Goal: Task Accomplishment & Management: Use online tool/utility

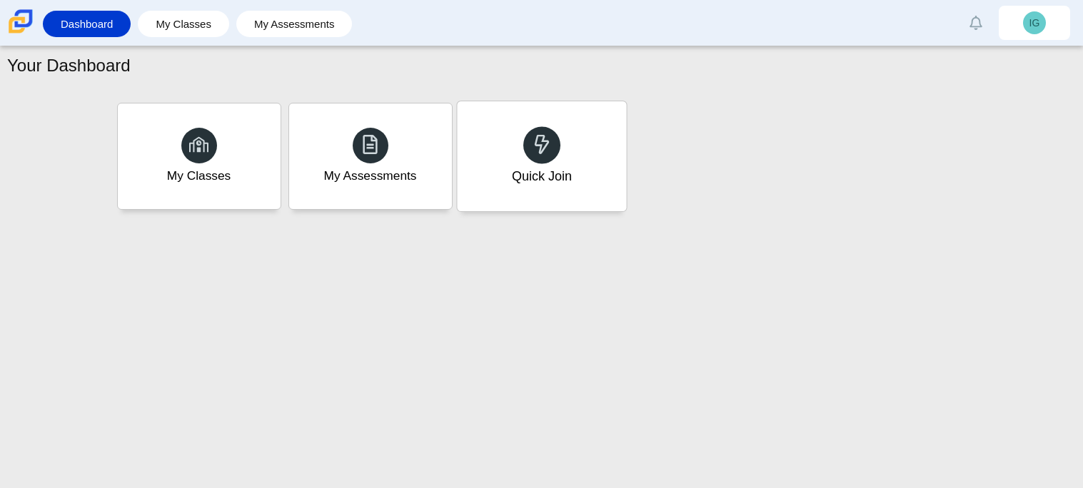
click at [576, 156] on div "Quick Join" at bounding box center [541, 156] width 169 height 110
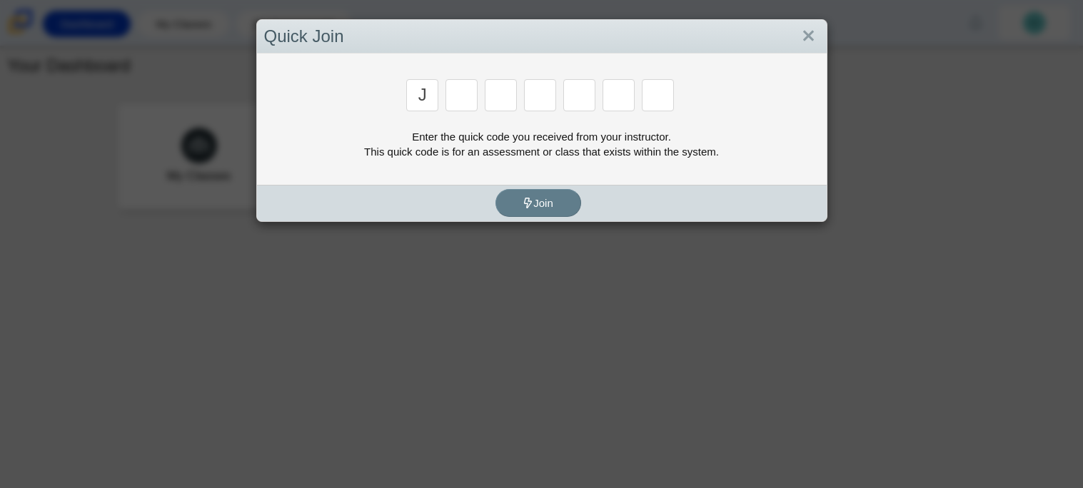
type input "j"
type input "e"
type input "l"
type input "o"
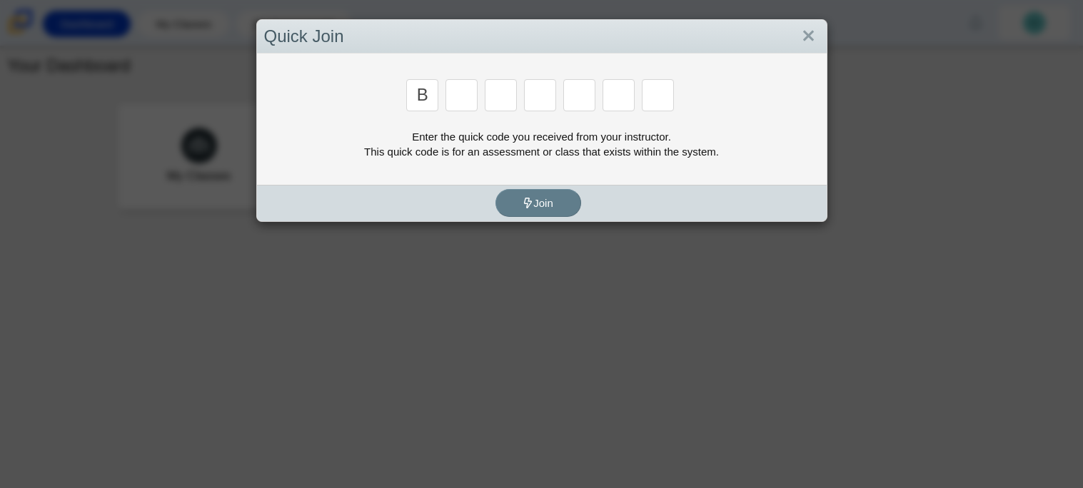
type input "b"
type input "m"
type input "3"
type input "g"
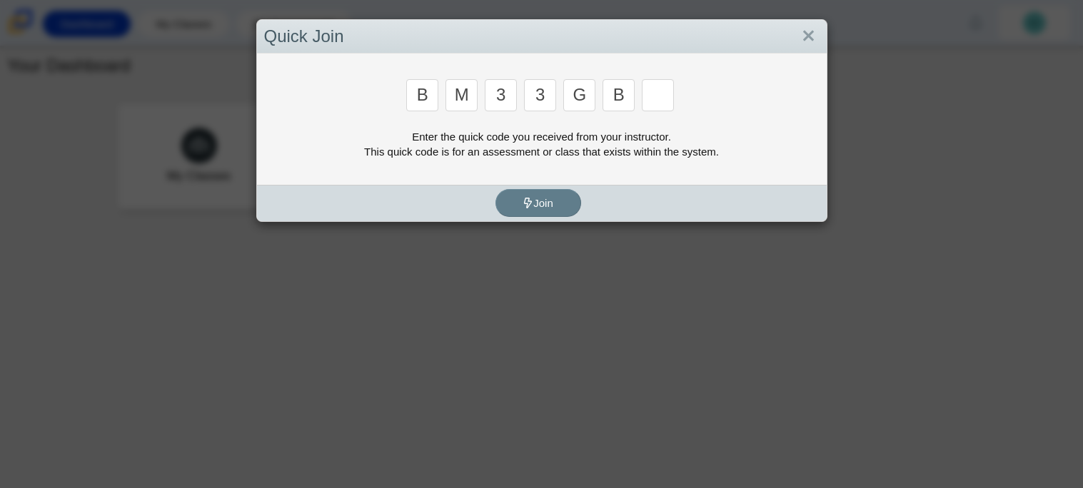
type input "b"
type input "5"
type input "3"
type input "g"
type input "b"
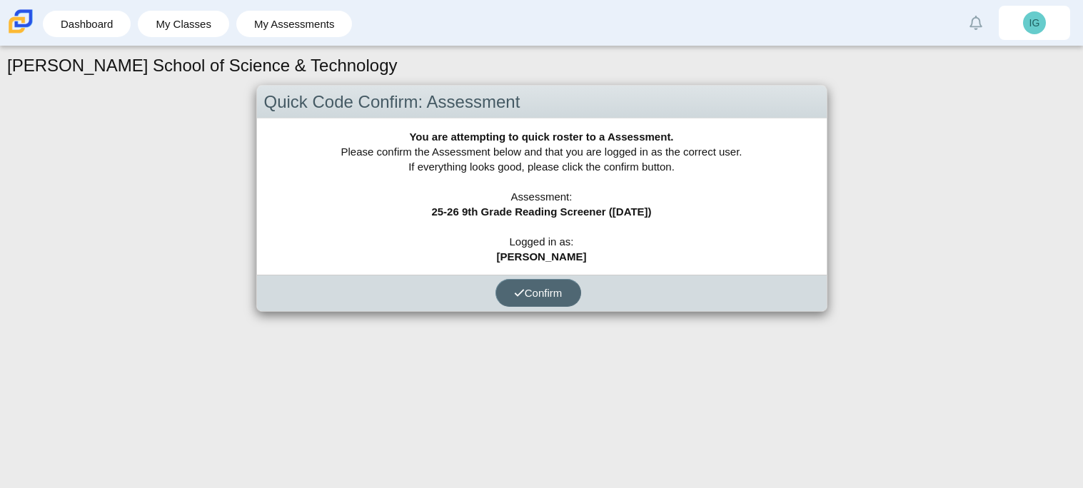
click at [526, 294] on span "Confirm" at bounding box center [538, 293] width 49 height 12
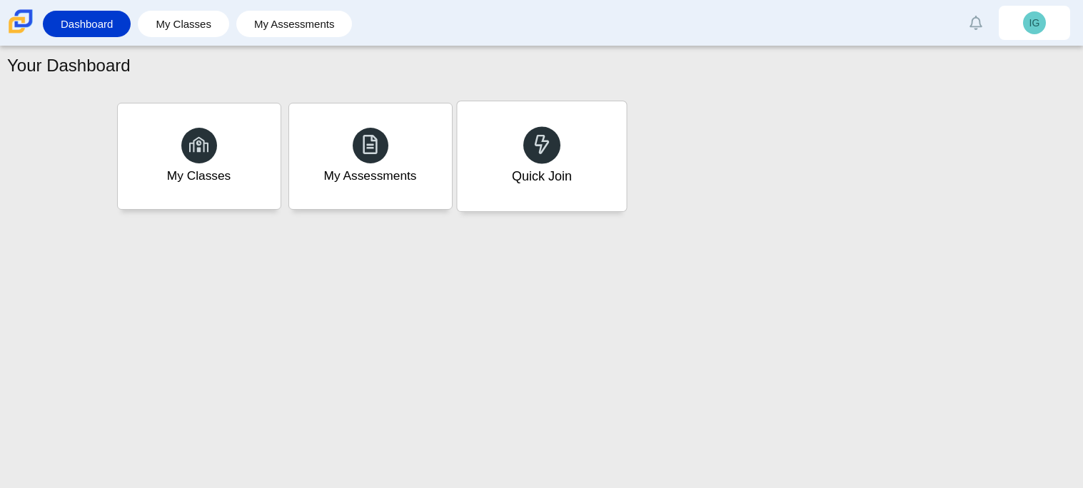
click at [515, 126] on div "Quick Join" at bounding box center [541, 156] width 169 height 110
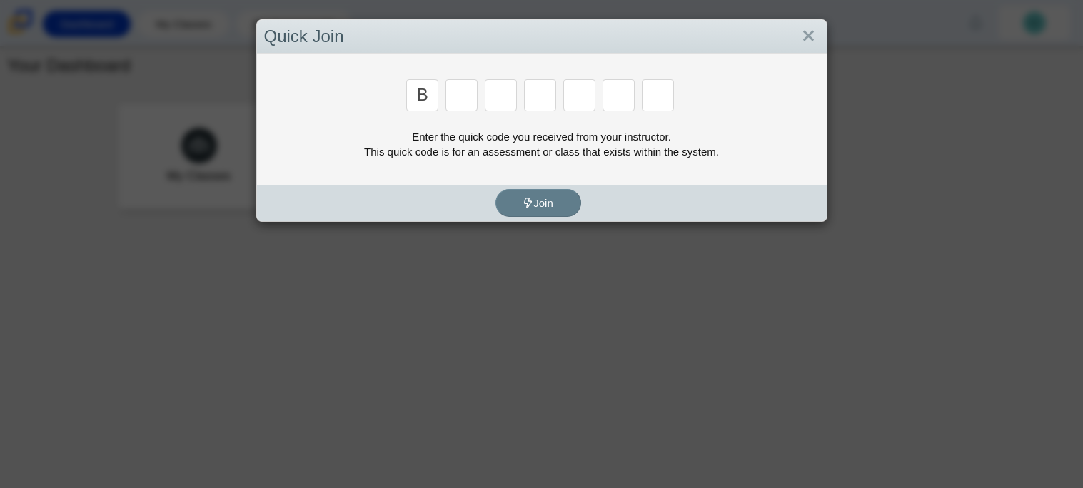
type input "B"
type input "M"
type input "3"
type input "5"
type input "3"
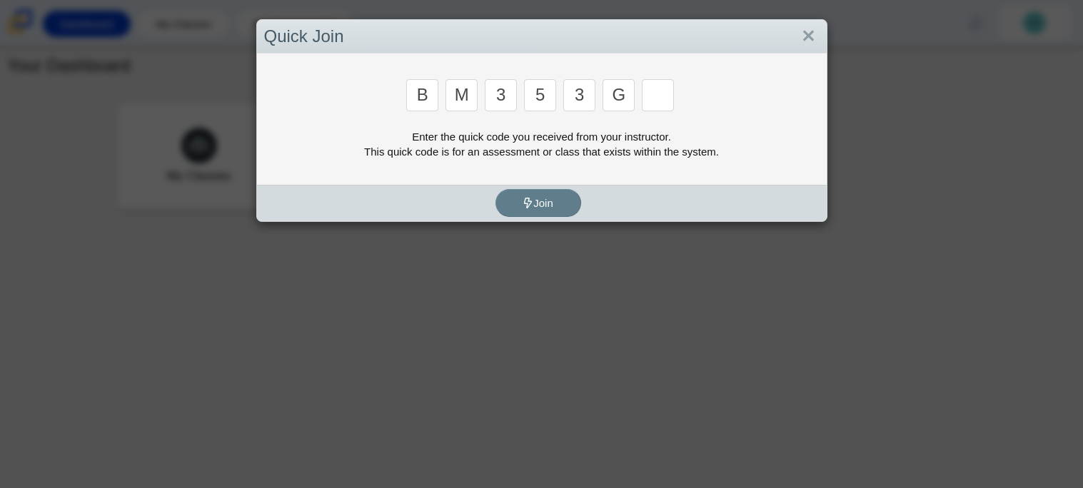
type input "g"
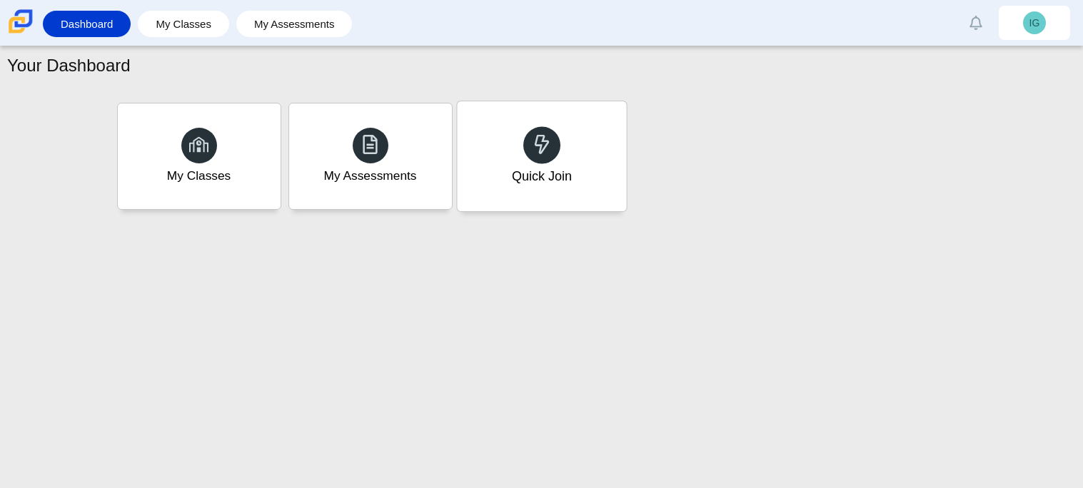
type input "b"
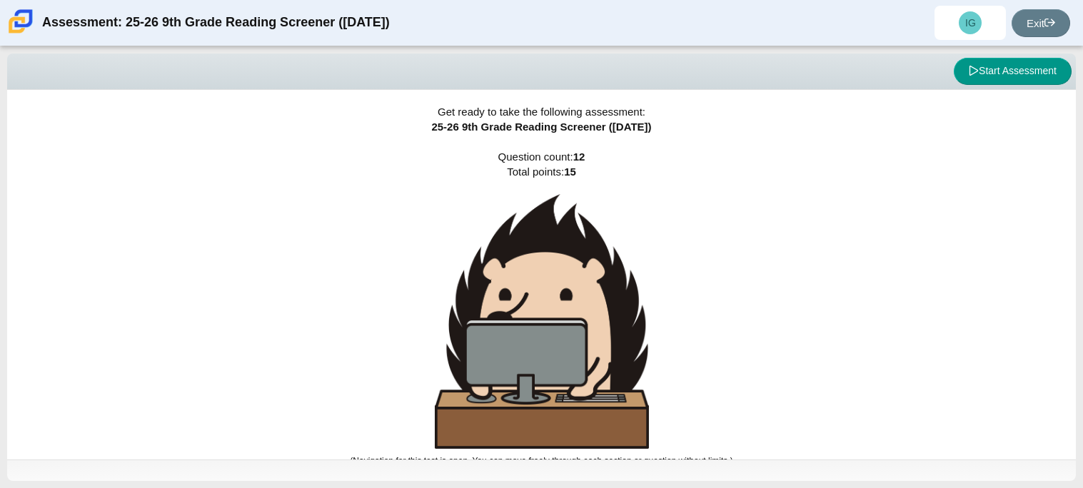
scroll to position [9, 0]
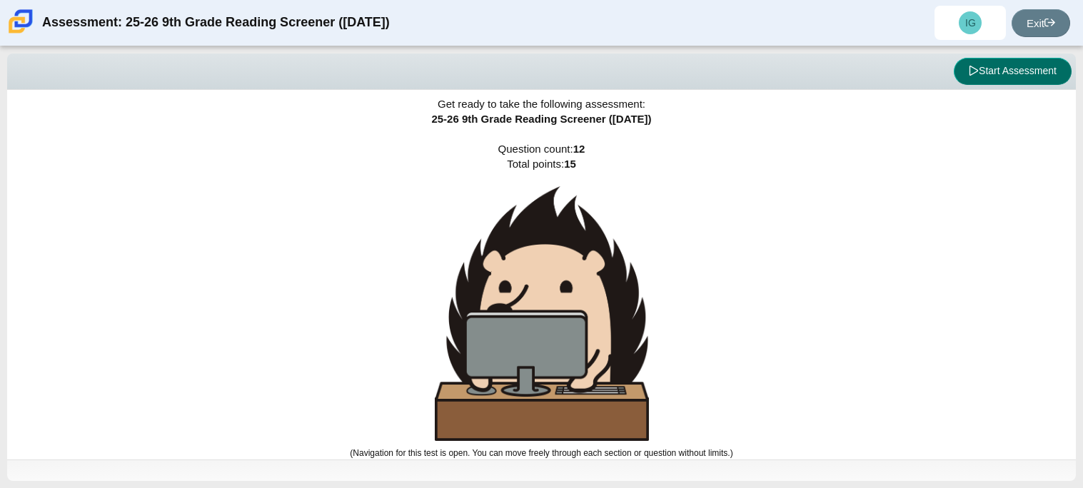
click at [999, 67] on button "Start Assessment" at bounding box center [1013, 71] width 118 height 27
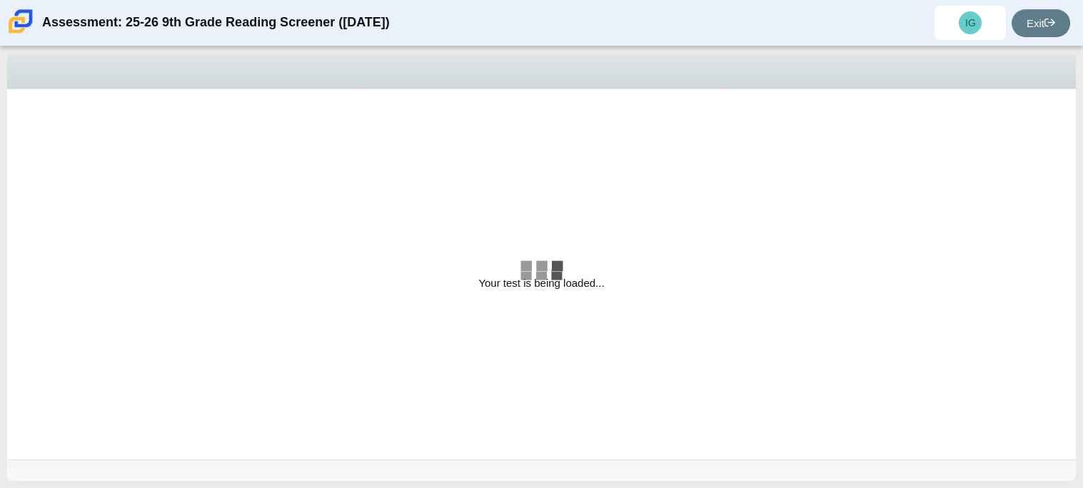
select select "ccc5b315-3c7c-471c-bf90-f22c8299c798"
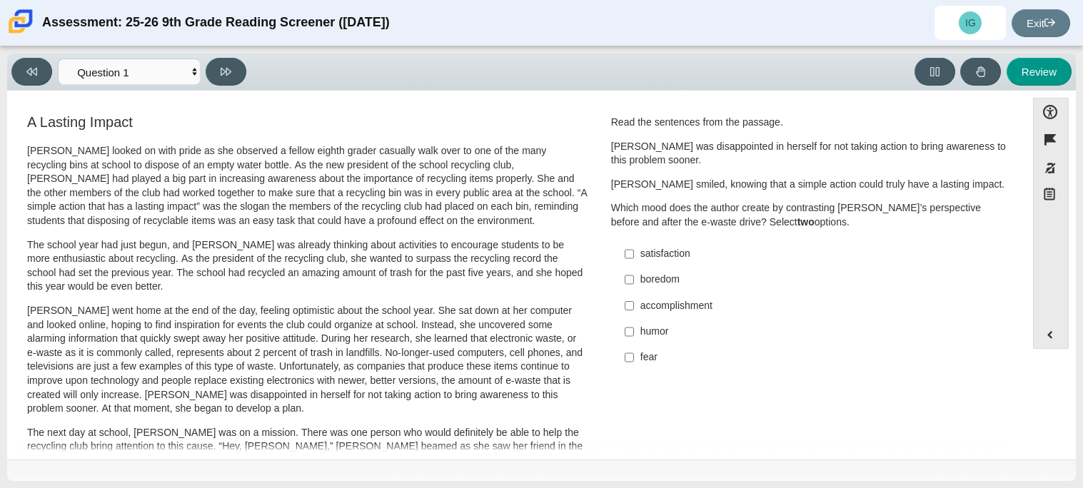
click at [680, 299] on div "accomplishment" at bounding box center [821, 306] width 361 height 14
click at [634, 299] on input "accomplishment accomplishment" at bounding box center [629, 306] width 9 height 26
checkbox input "true"
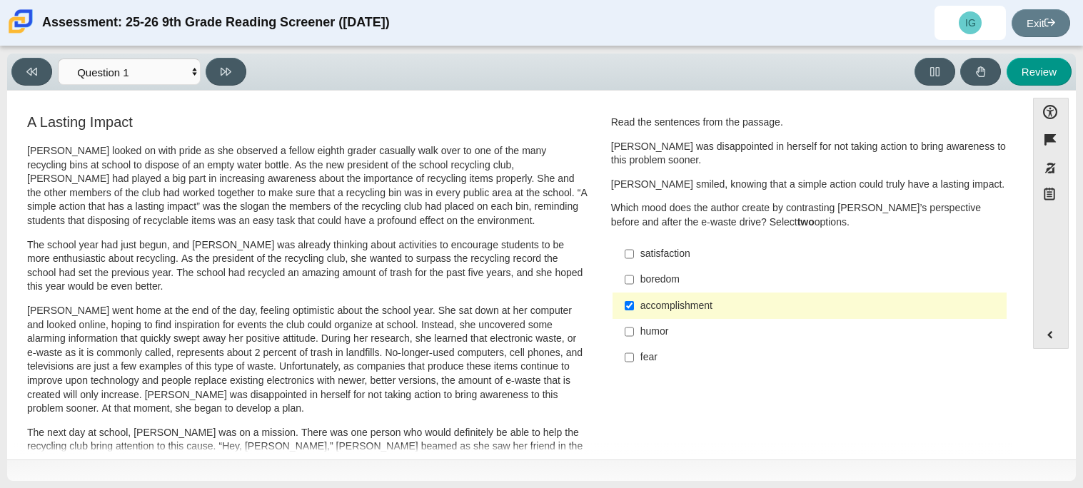
click at [656, 255] on div "satisfaction" at bounding box center [821, 254] width 361 height 14
click at [634, 255] on input "satisfaction satisfaction" at bounding box center [629, 254] width 9 height 26
checkbox input "true"
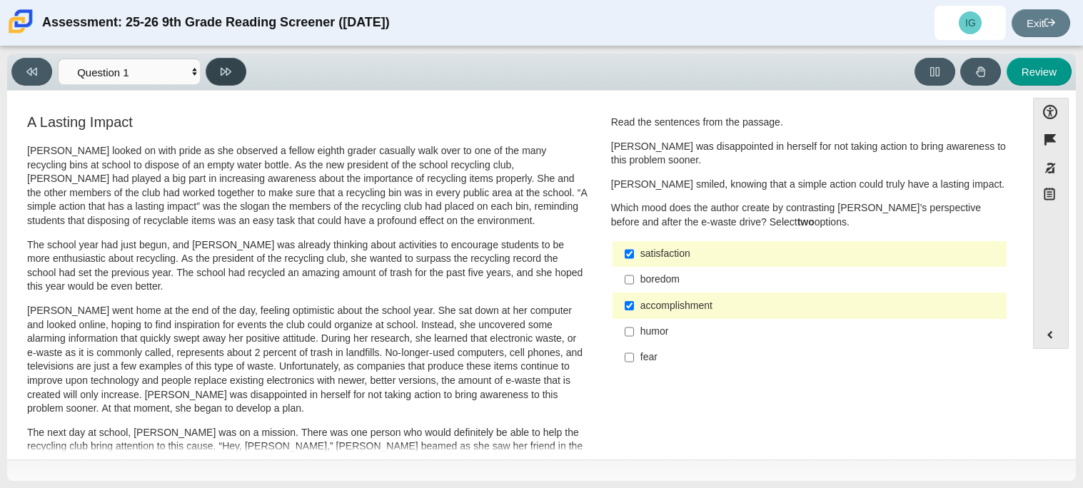
click at [229, 62] on button at bounding box center [226, 72] width 41 height 28
select select "0ff64528-ffd7-428d-b192-babfaadd44e8"
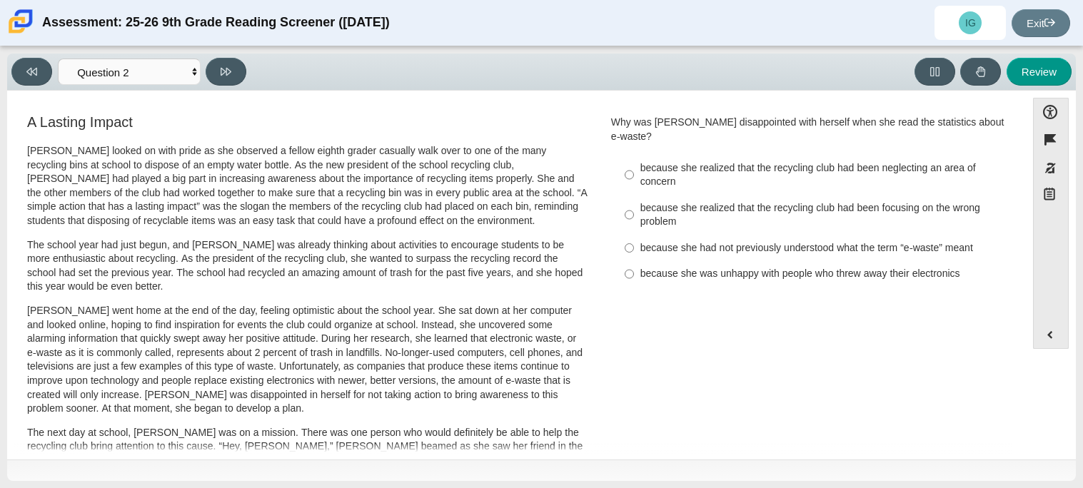
click at [734, 241] on div "because she had not previously understood what the term “e-waste” meant" at bounding box center [821, 248] width 361 height 14
click at [634, 235] on input "because she had not previously understood what the term “e-waste” meant because…" at bounding box center [629, 248] width 9 height 26
radio input "true"
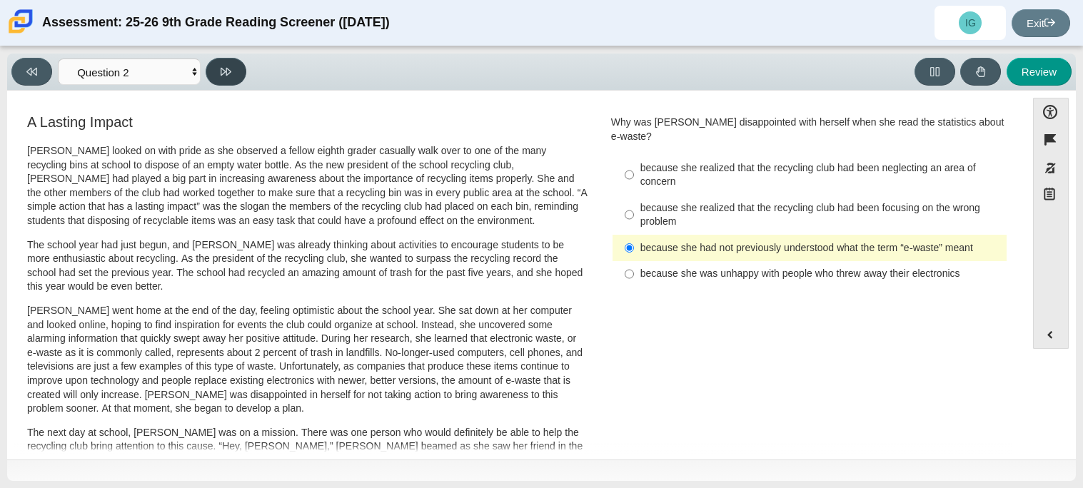
click at [218, 82] on button at bounding box center [226, 72] width 41 height 28
select select "7ce3d843-6974-4858-901c-1ff39630e843"
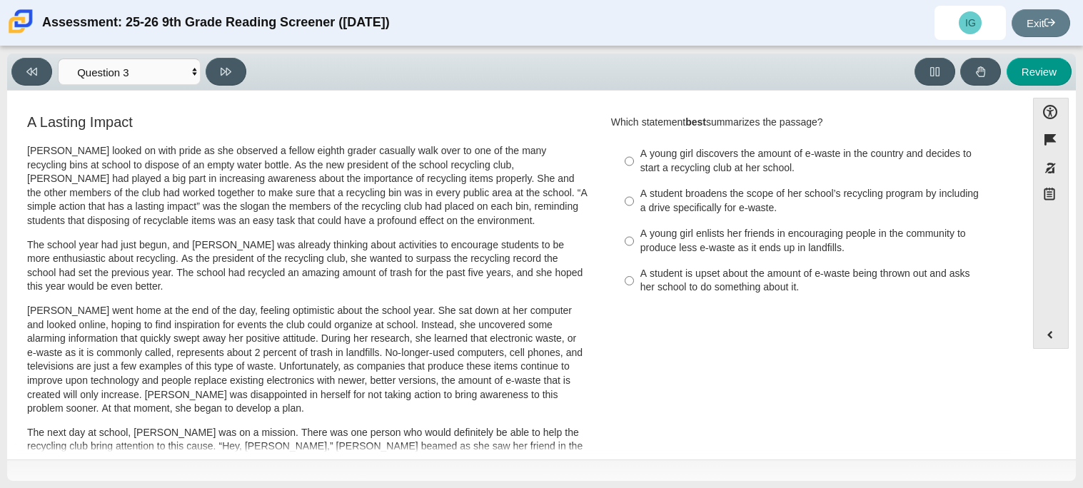
click at [690, 196] on div "A student broadens the scope of her school’s recycling program by including a d…" at bounding box center [821, 201] width 361 height 28
click at [634, 196] on input "A student broadens the scope of her school’s recycling program by including a d…" at bounding box center [629, 201] width 9 height 40
radio input "true"
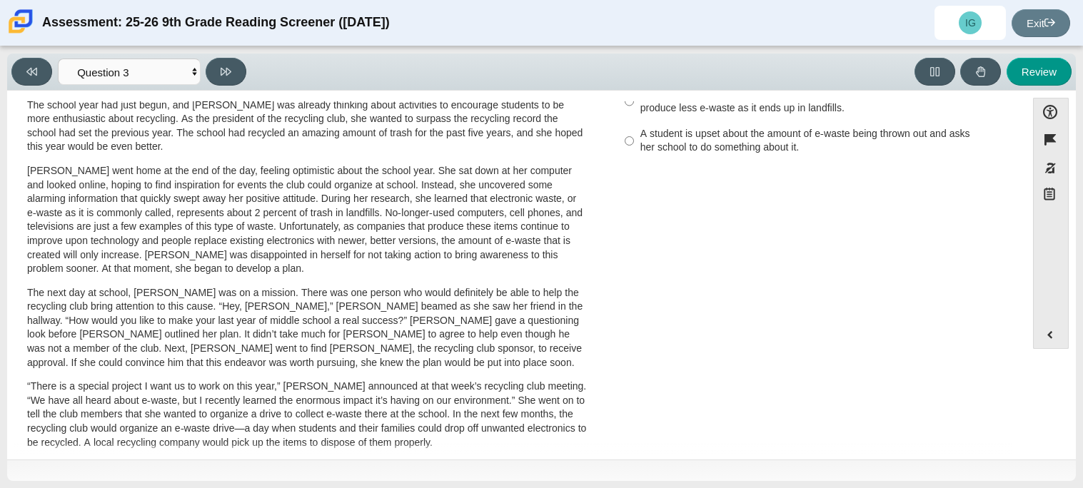
scroll to position [151, 0]
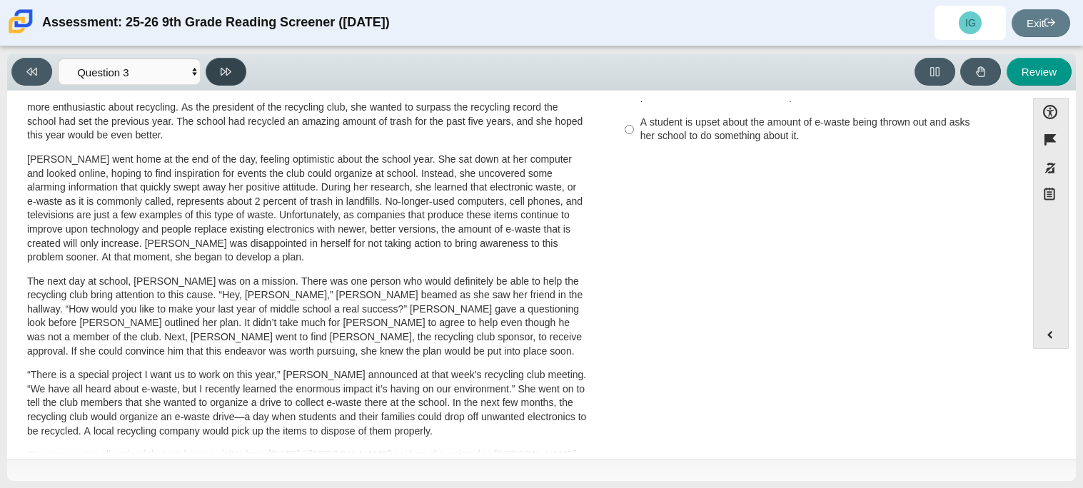
click at [228, 64] on button at bounding box center [226, 72] width 41 height 28
select select "ca9ea0f1-49c5-4bd1-83b0-472c18652b42"
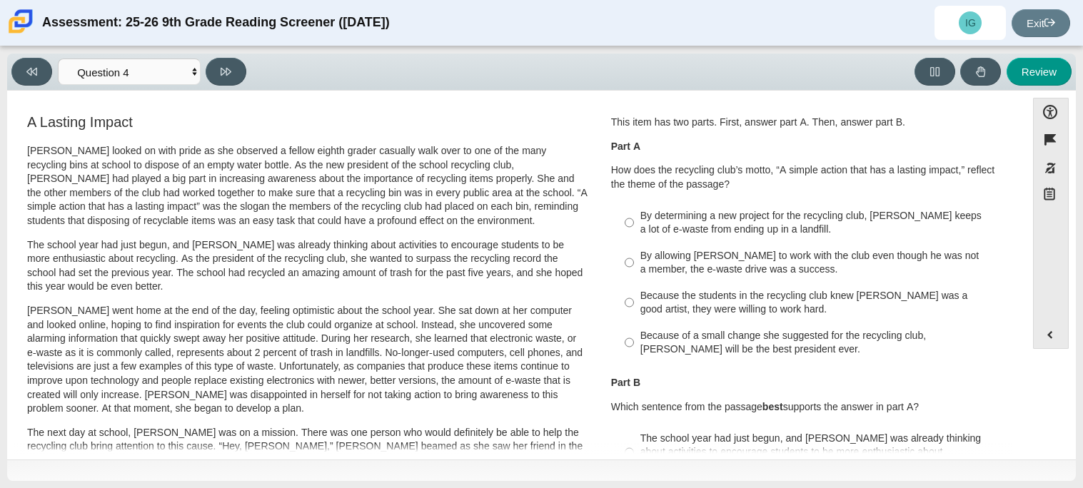
click at [916, 203] on label "By determining a new project for the recycling club, Scarlett keeps a lot of e-…" at bounding box center [811, 223] width 392 height 40
click at [634, 203] on input "By determining a new project for the recycling club, Scarlett keeps a lot of e-…" at bounding box center [629, 223] width 9 height 40
radio input "true"
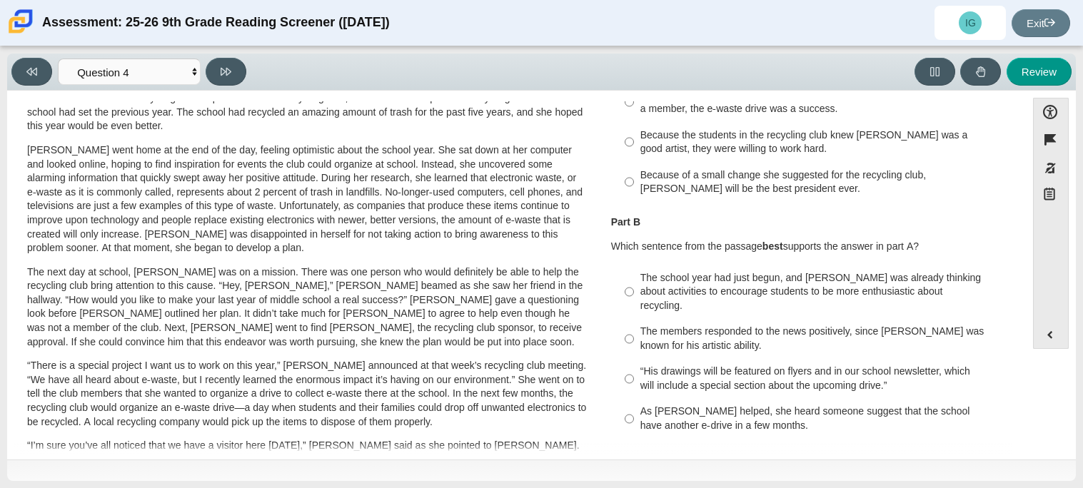
scroll to position [161, 0]
click at [879, 364] on div "“His drawings will be featured on flyers and in our school newsletter, which wi…" at bounding box center [821, 378] width 361 height 28
click at [634, 359] on input "“His drawings will be featured on flyers and in our school newsletter, which wi…" at bounding box center [629, 378] width 9 height 40
radio input "true"
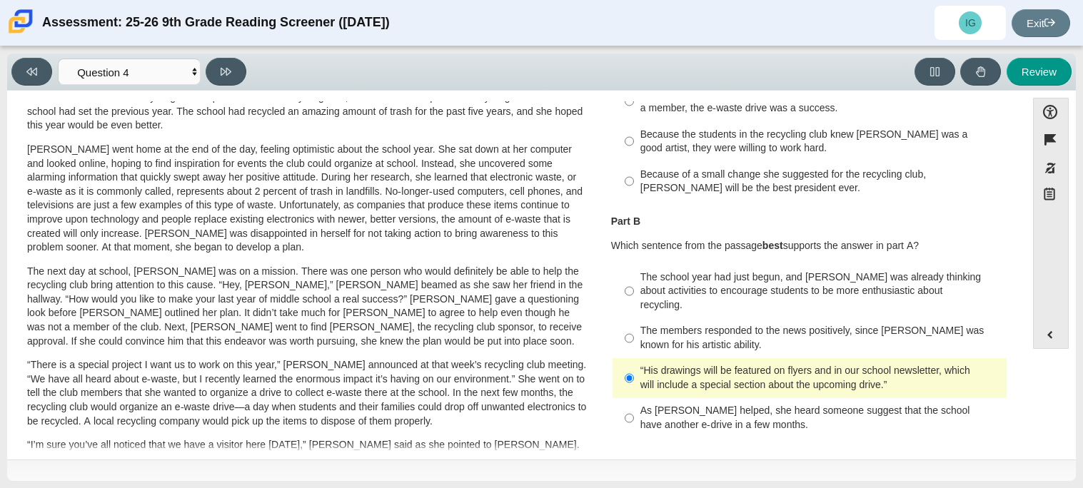
click at [645, 404] on div "As Scarlett helped, she heard someone suggest that the school have another e-dr…" at bounding box center [821, 418] width 361 height 28
click at [634, 404] on input "As Scarlett helped, she heard someone suggest that the school have another e-dr…" at bounding box center [629, 418] width 9 height 40
radio input "true"
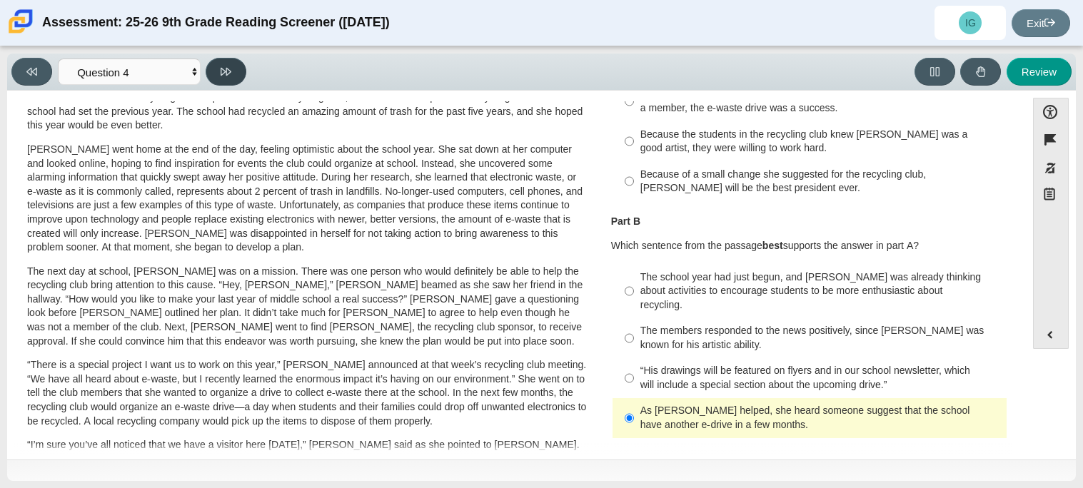
click at [233, 77] on button at bounding box center [226, 72] width 41 height 28
select select "e41f1a79-e29f-4095-8030-a53364015bed"
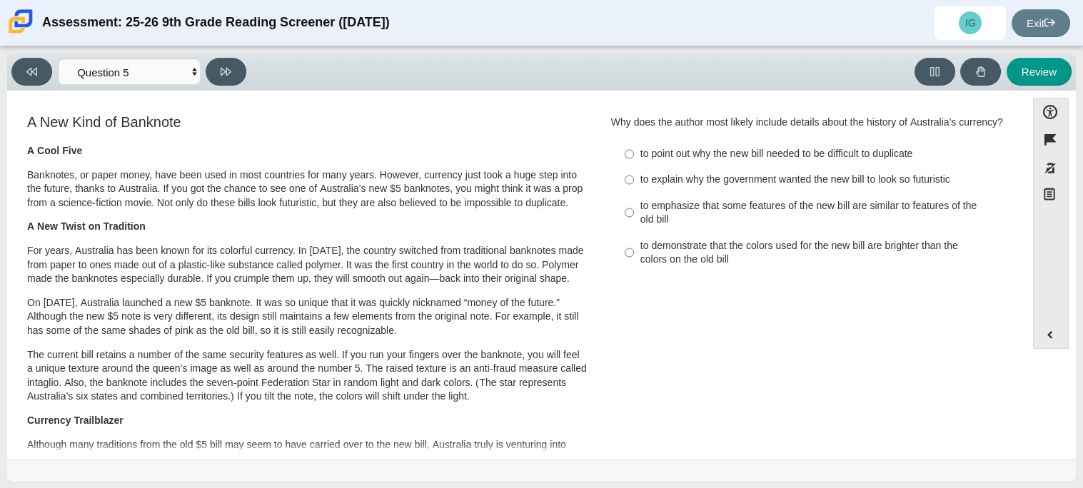
click at [771, 176] on div "to explain why the government wanted the new bill to look so futuristic" at bounding box center [821, 180] width 361 height 14
click at [634, 176] on input "to explain why the government wanted the new bill to look so futuristic to expl…" at bounding box center [629, 180] width 9 height 26
radio input "true"
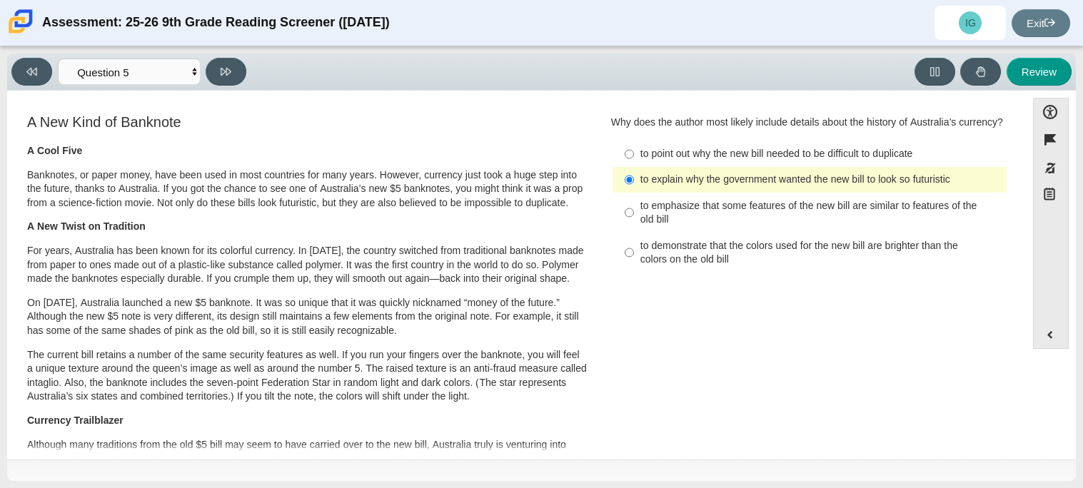
click at [791, 205] on div "to emphasize that some features of the new bill are similar to features of the …" at bounding box center [821, 213] width 361 height 28
click at [634, 205] on input "to emphasize that some features of the new bill are similar to features of the …" at bounding box center [629, 213] width 9 height 40
radio input "true"
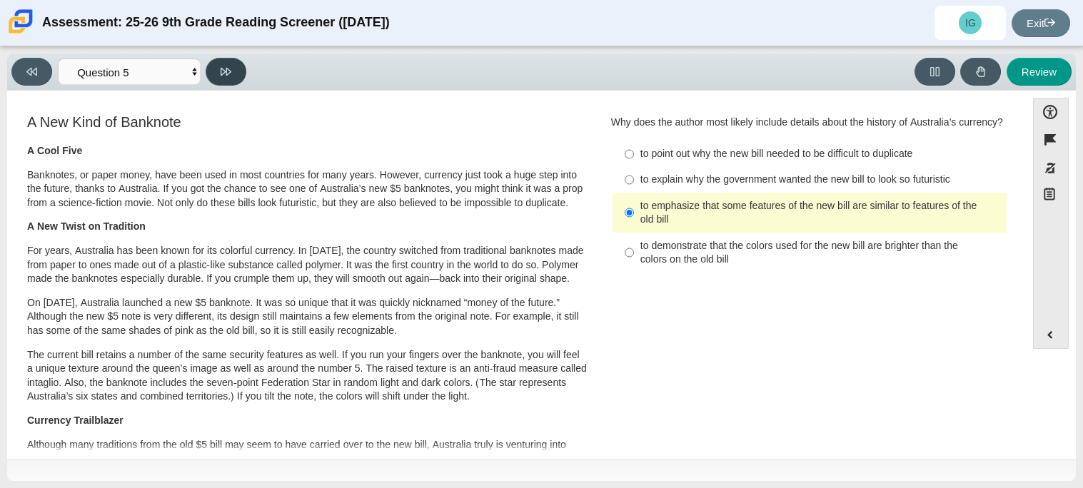
click at [229, 75] on icon at bounding box center [226, 71] width 11 height 11
select select "69146e31-7b3d-4a3e-9ce6-f30c24342ae0"
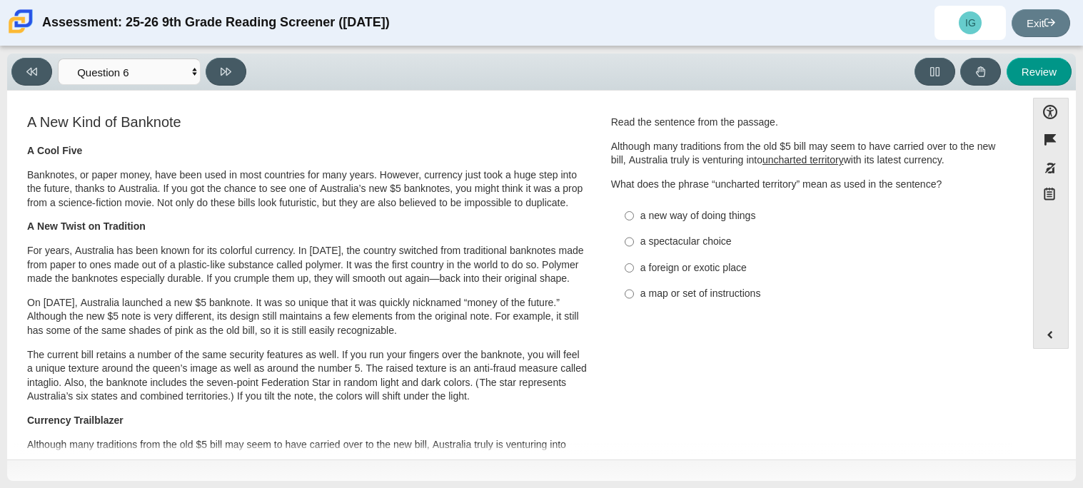
click at [731, 214] on div "a new way of doing things" at bounding box center [821, 216] width 361 height 14
click at [634, 214] on input "a new way of doing things a new way of doing things" at bounding box center [629, 216] width 9 height 26
radio input "true"
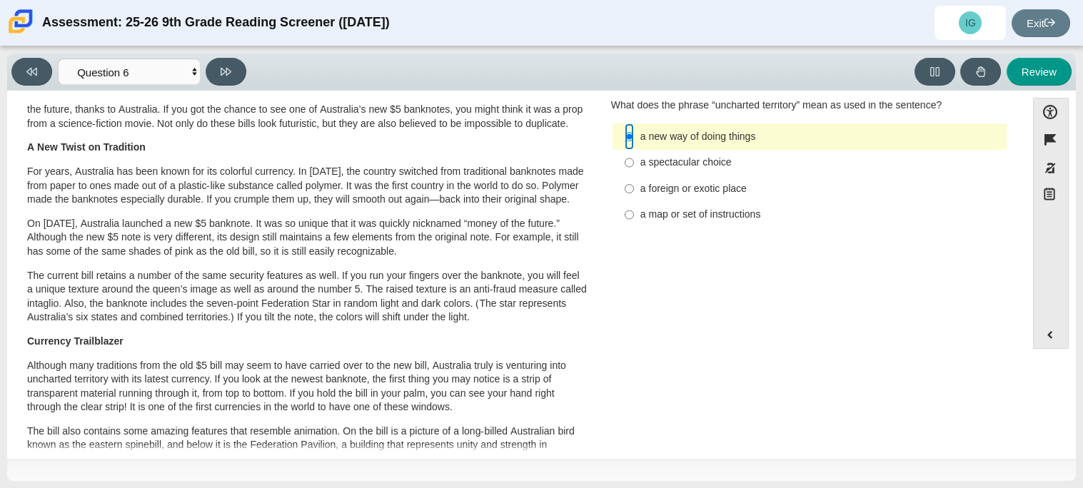
scroll to position [66, 0]
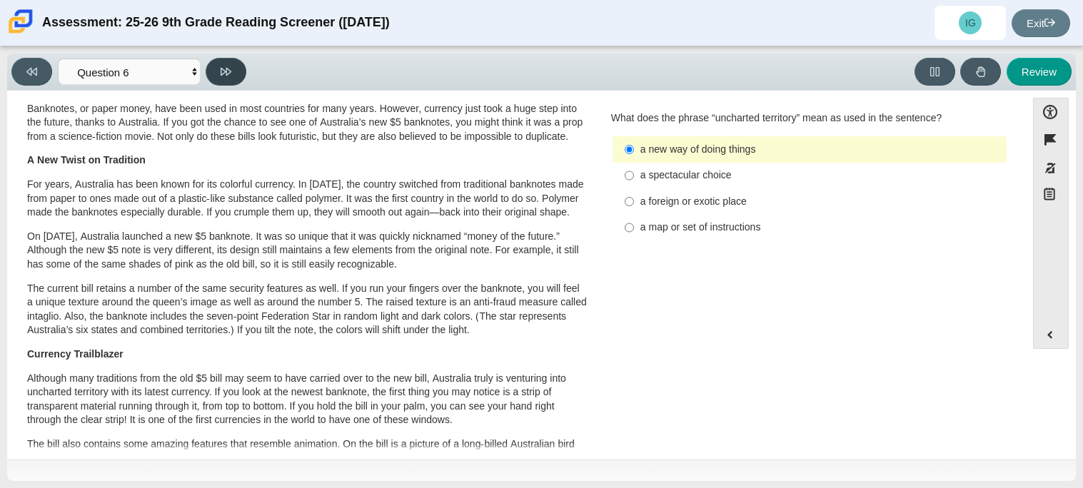
click at [241, 69] on button at bounding box center [226, 72] width 41 height 28
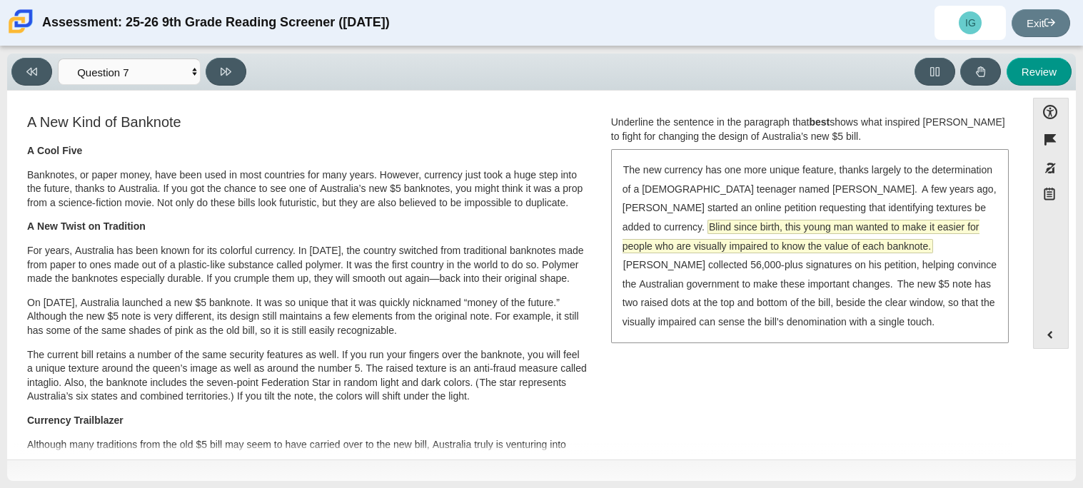
click at [848, 224] on span "Blind since birth, this young man wanted to make it easier for people who are v…" at bounding box center [801, 237] width 357 height 32
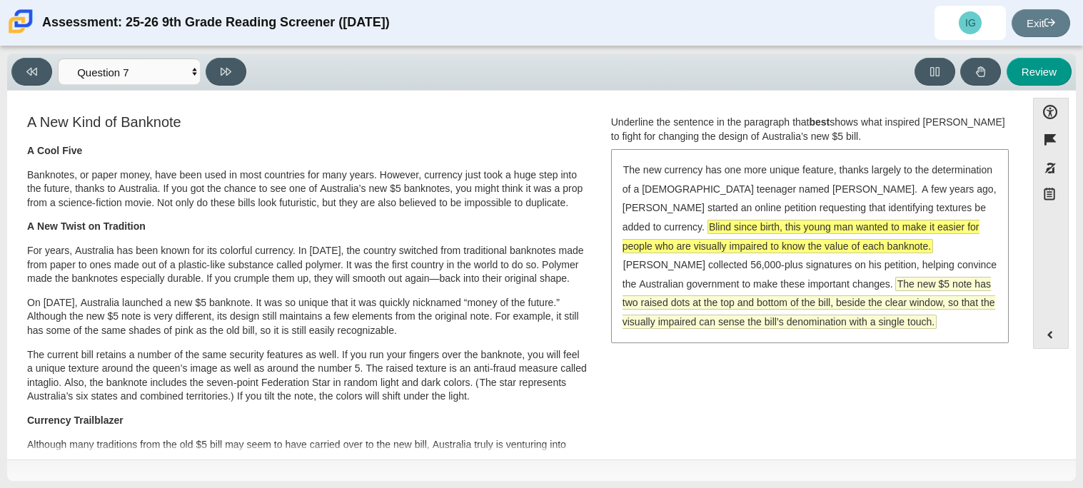
click at [857, 282] on span "The new $5 note has two raised dots at the top and bottom of the bill, beside t…" at bounding box center [809, 303] width 373 height 51
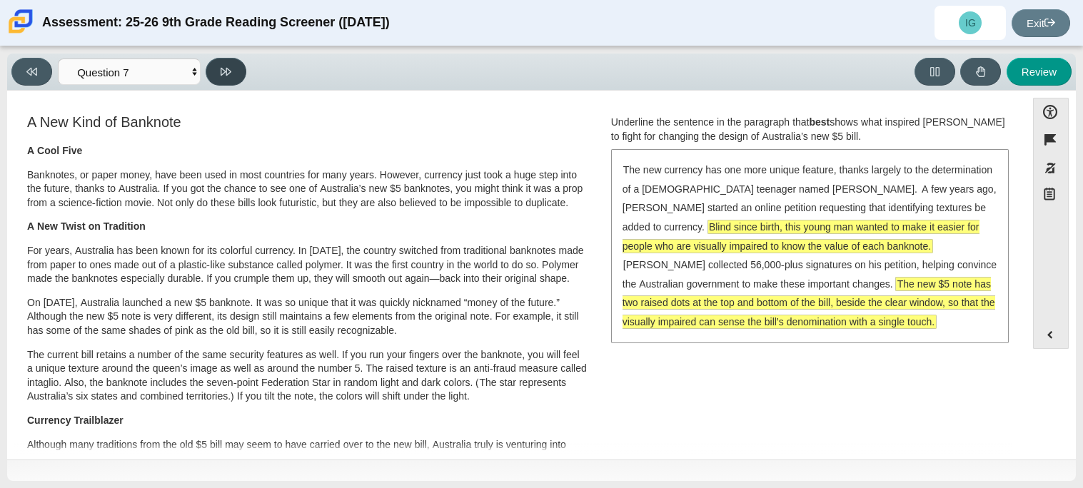
click at [229, 70] on icon at bounding box center [226, 71] width 11 height 11
select select "ea8338c2-a6a3-418e-a305-2b963b54a290"
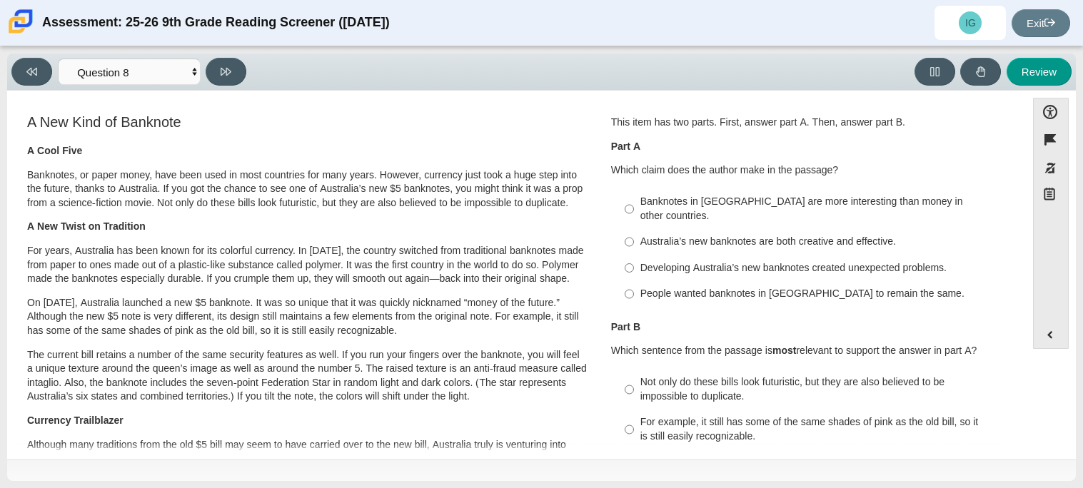
click at [821, 229] on label "Australia’s new banknotes are both creative and effective. Australia’s new bank…" at bounding box center [811, 242] width 392 height 26
click at [634, 229] on input "Australia’s new banknotes are both creative and effective. Australia’s new bank…" at bounding box center [629, 242] width 9 height 26
radio input "true"
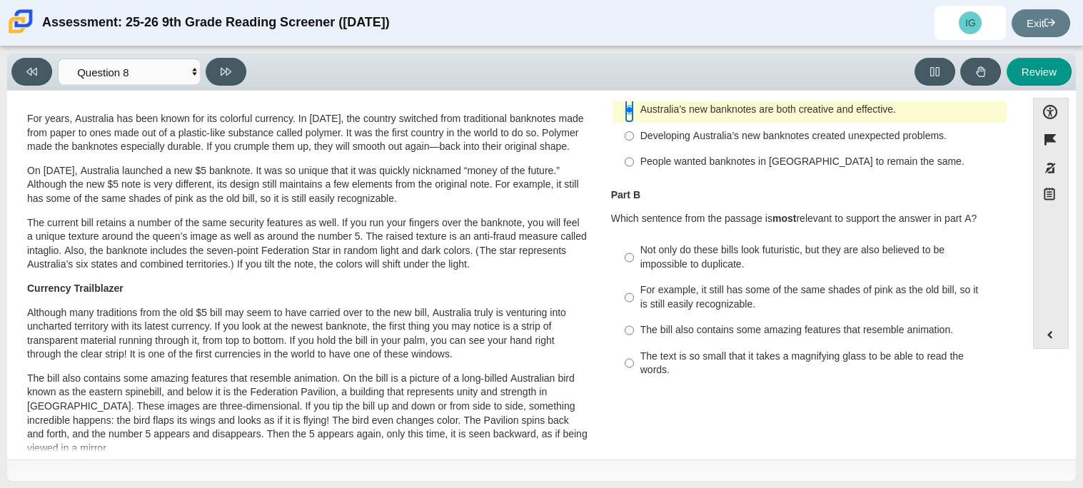
scroll to position [131, 0]
click at [706, 295] on div "For example, it still has some of the same shades of pink as the old bill, so i…" at bounding box center [821, 299] width 361 height 28
click at [634, 295] on input "For example, it still has some of the same shades of pink as the old bill, so i…" at bounding box center [629, 299] width 9 height 40
radio input "true"
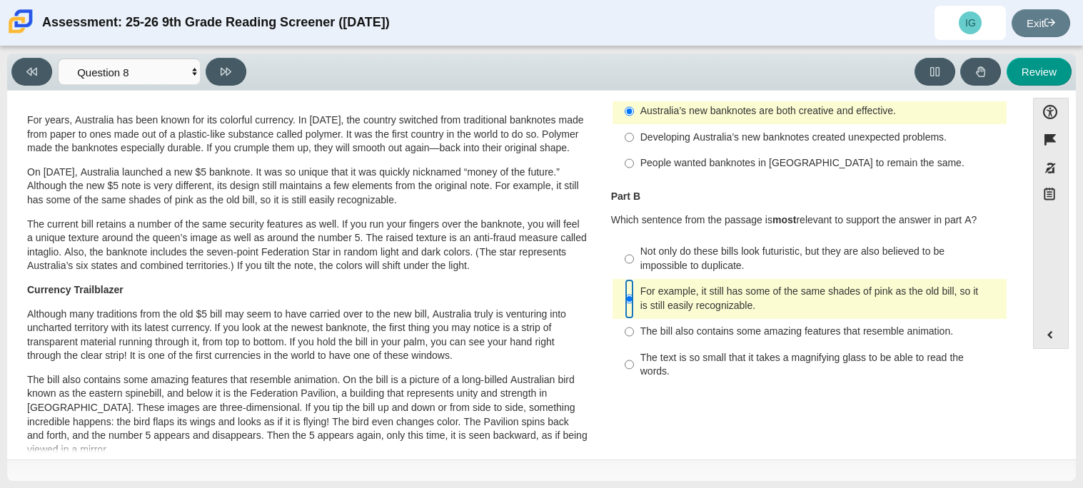
scroll to position [153, 0]
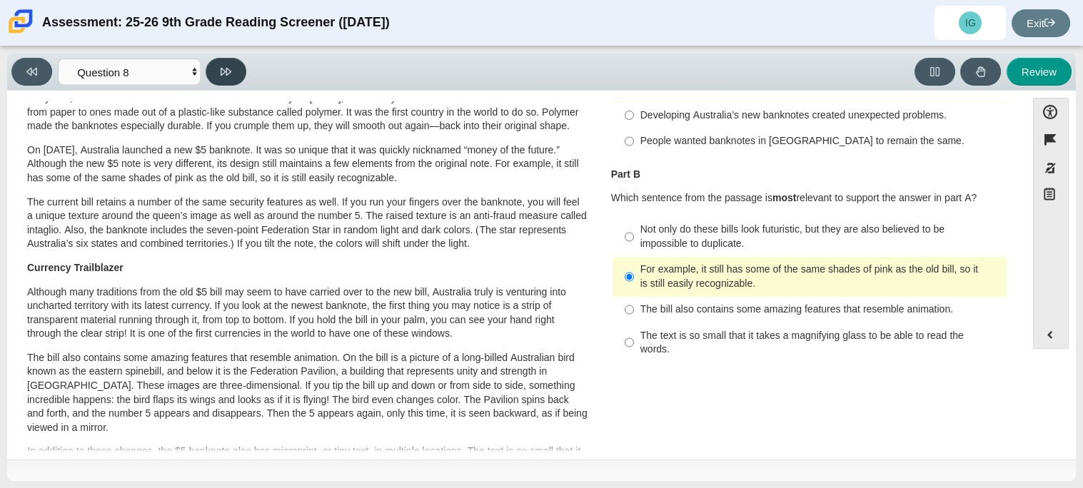
click at [234, 67] on button at bounding box center [226, 72] width 41 height 28
select select "89f058d6-b15c-4ef5-a4b3-fdaffb8868b6"
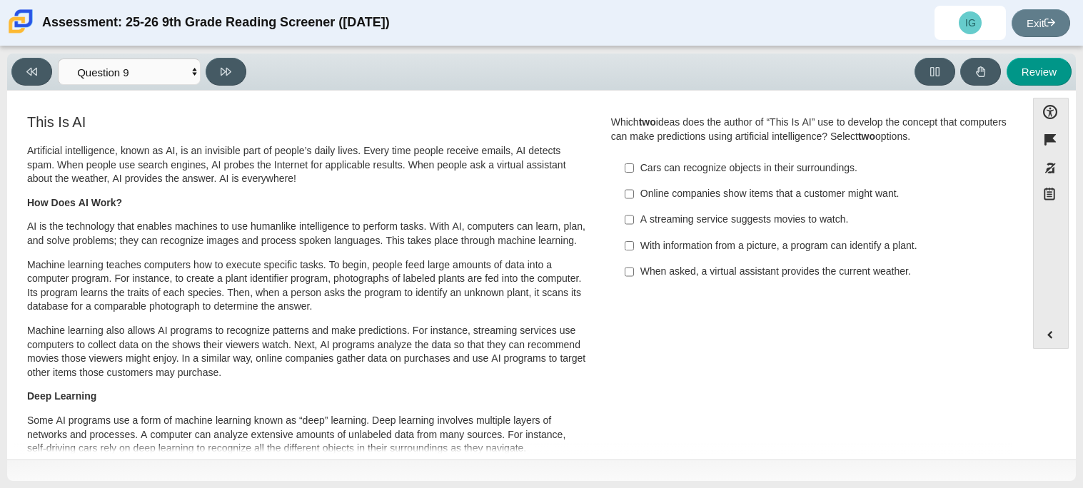
click at [835, 241] on div "With information from a picture, a program can identify a plant." at bounding box center [821, 246] width 361 height 14
click at [634, 241] on input "With information from a picture, a program can identify a plant. With informati…" at bounding box center [629, 246] width 9 height 26
checkbox input "true"
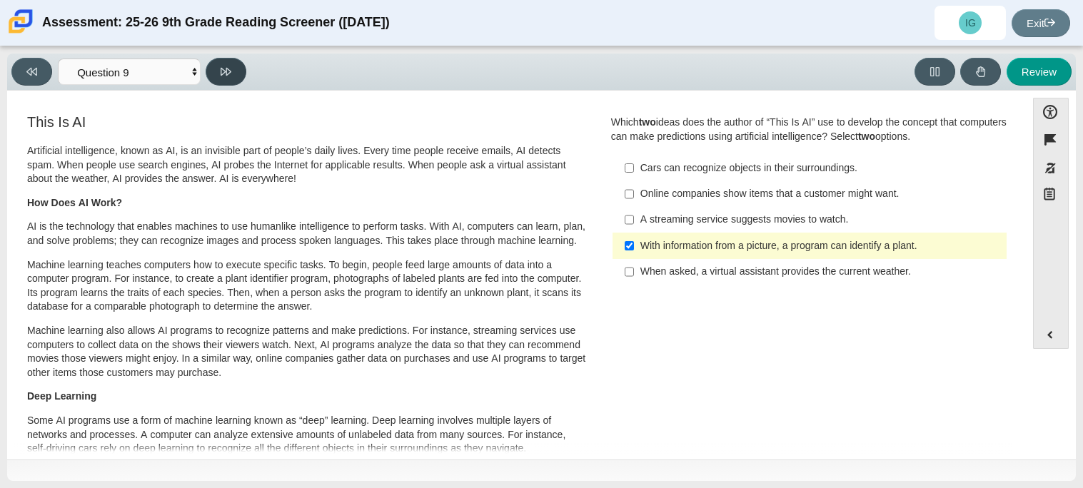
click at [231, 66] on icon at bounding box center [226, 71] width 11 height 11
select select "cdf3c14e-a918-44d1-9b63-3db0fa81641e"
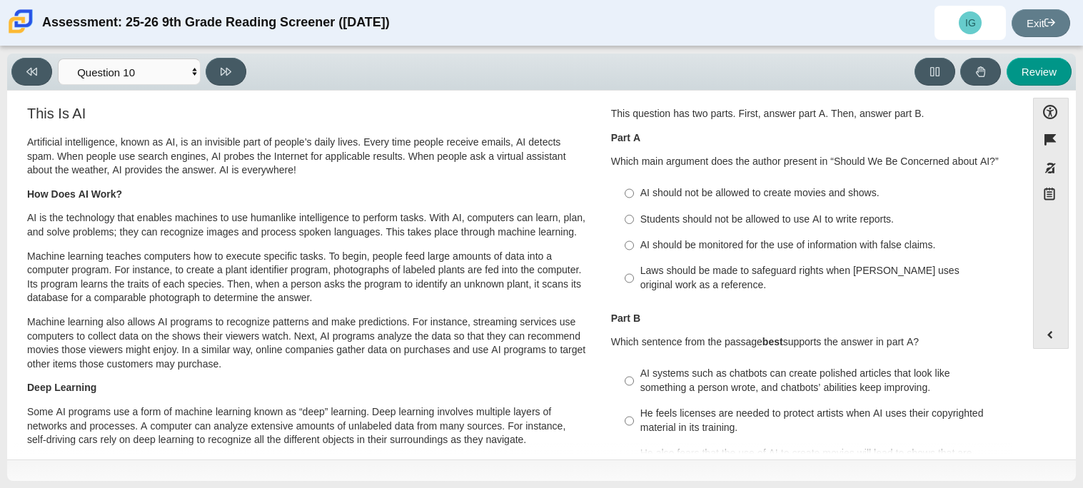
scroll to position [6, 0]
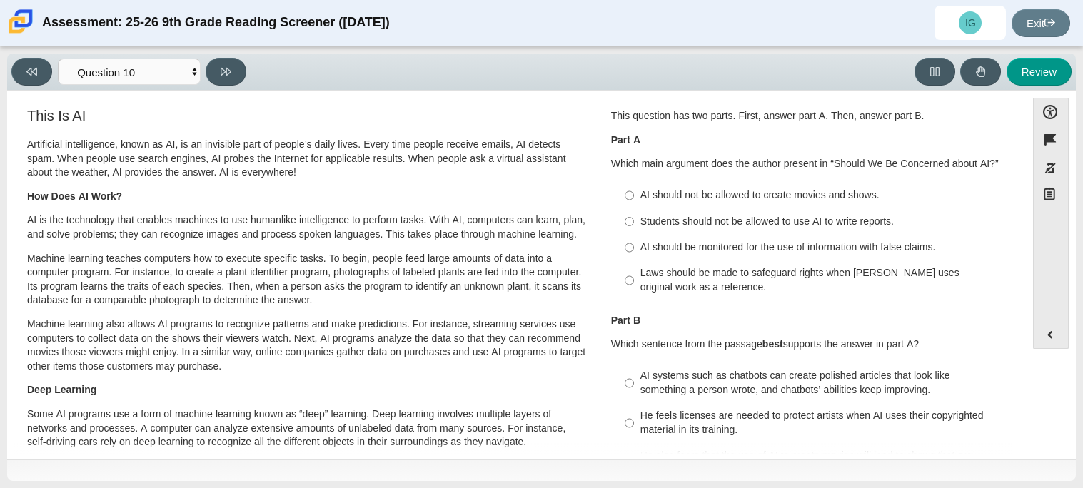
click at [715, 269] on div "Laws should be made to safeguard rights when AI uses original work as a referen…" at bounding box center [821, 280] width 361 height 28
click at [634, 269] on input "Laws should be made to safeguard rights when AI uses original work as a referen…" at bounding box center [629, 281] width 9 height 40
radio input "true"
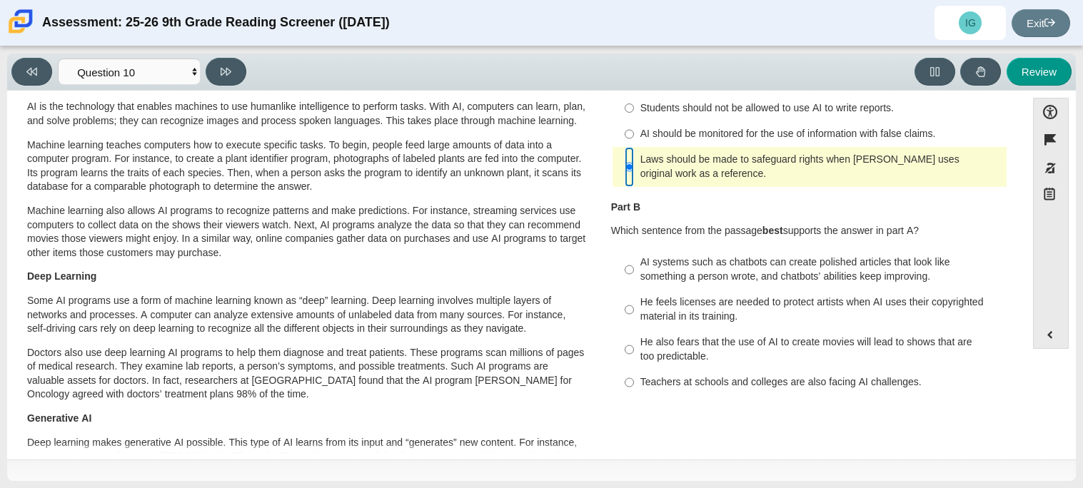
scroll to position [0, 0]
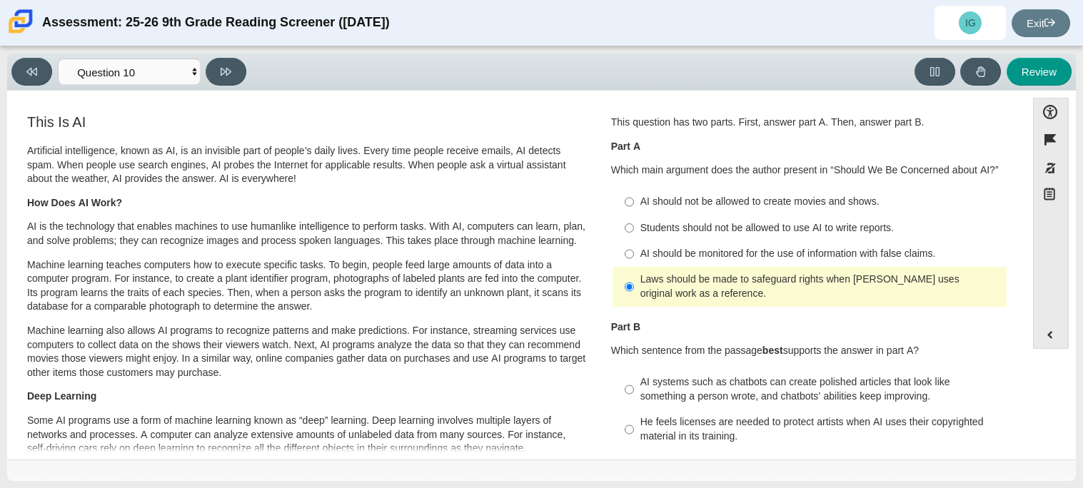
click at [735, 225] on div "Students should not be allowed to use AI to write reports." at bounding box center [821, 228] width 361 height 14
click at [634, 225] on input "Students should not be allowed to use AI to write reports. Students should not …" at bounding box center [629, 228] width 9 height 26
radio input "true"
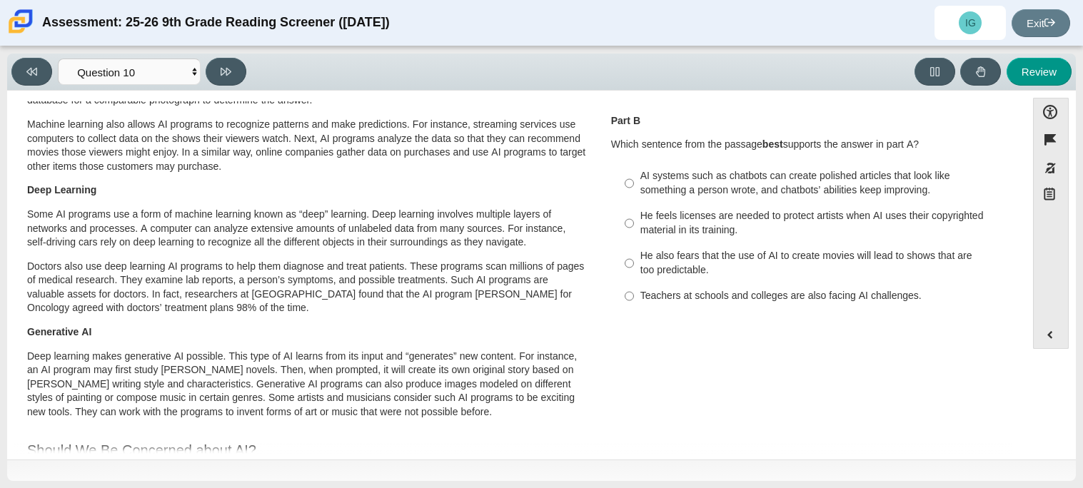
scroll to position [204, 0]
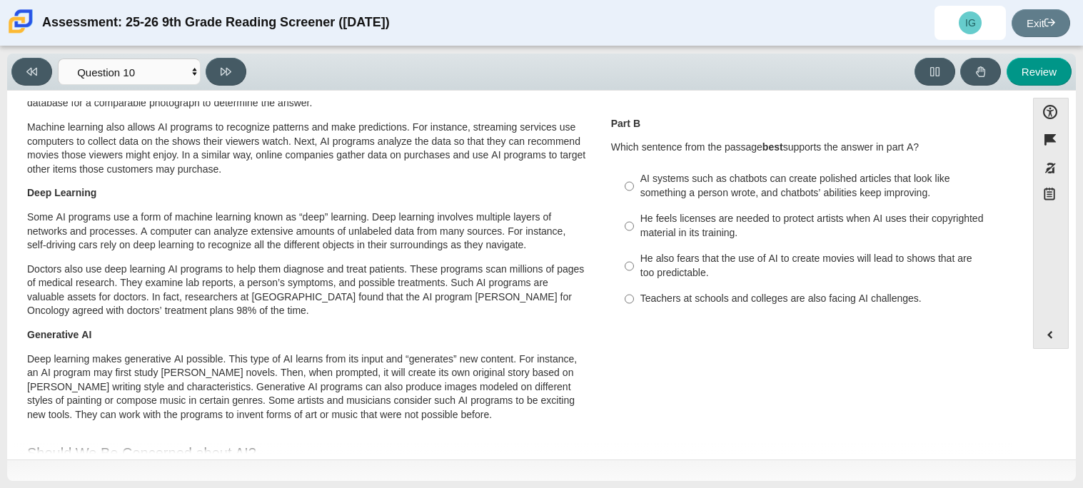
click at [748, 194] on div "AI systems such as chatbots can create polished articles that look like somethi…" at bounding box center [821, 186] width 361 height 28
click at [634, 194] on input "AI systems such as chatbots can create polished articles that look like somethi…" at bounding box center [629, 186] width 9 height 40
radio input "true"
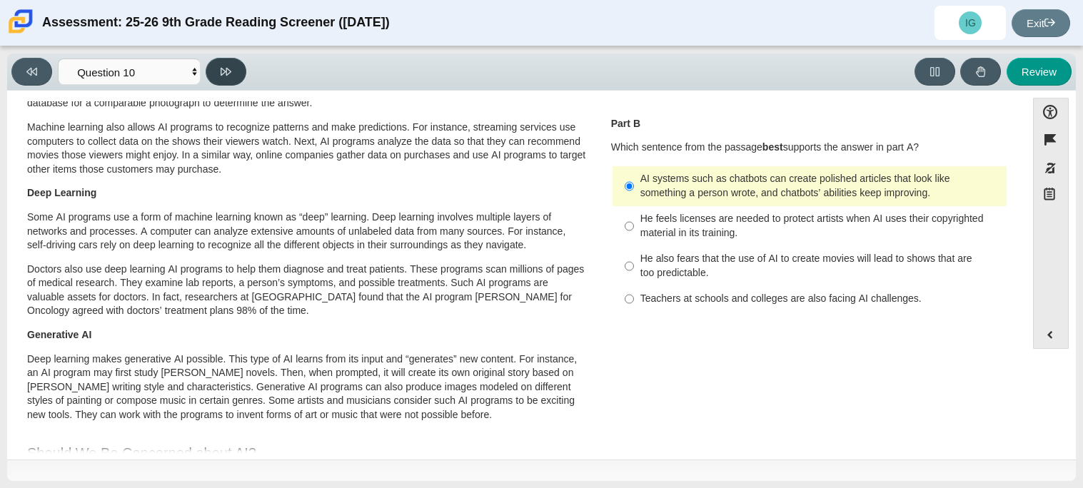
click at [229, 75] on icon at bounding box center [226, 71] width 11 height 11
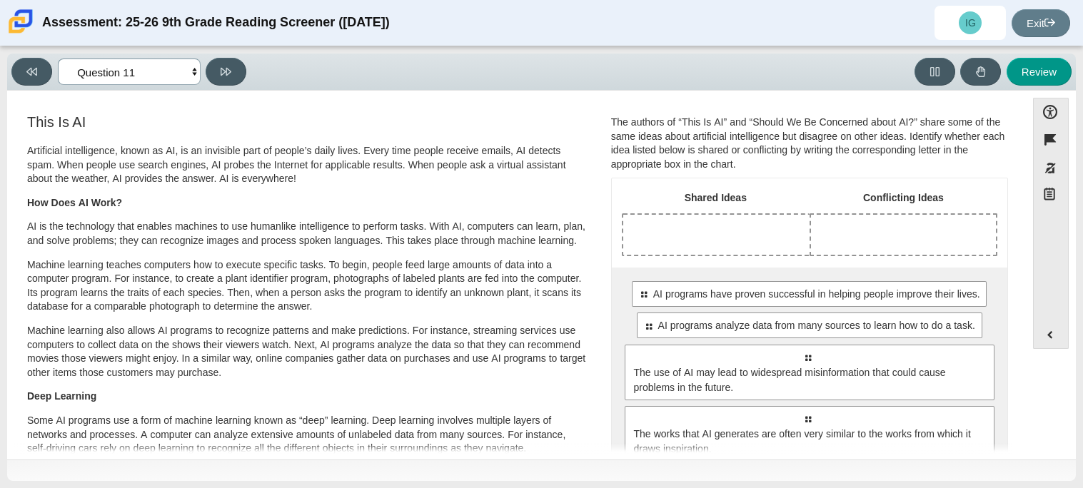
click at [195, 72] on select "Questions Question 1 Question 2 Question 3 Question 4 Question 5 Question 6 Que…" at bounding box center [129, 72] width 143 height 26
click at [388, 134] on div "This Is AI Artificial intelligence, known as AI, is an invisible part of people…" at bounding box center [307, 375] width 561 height 522
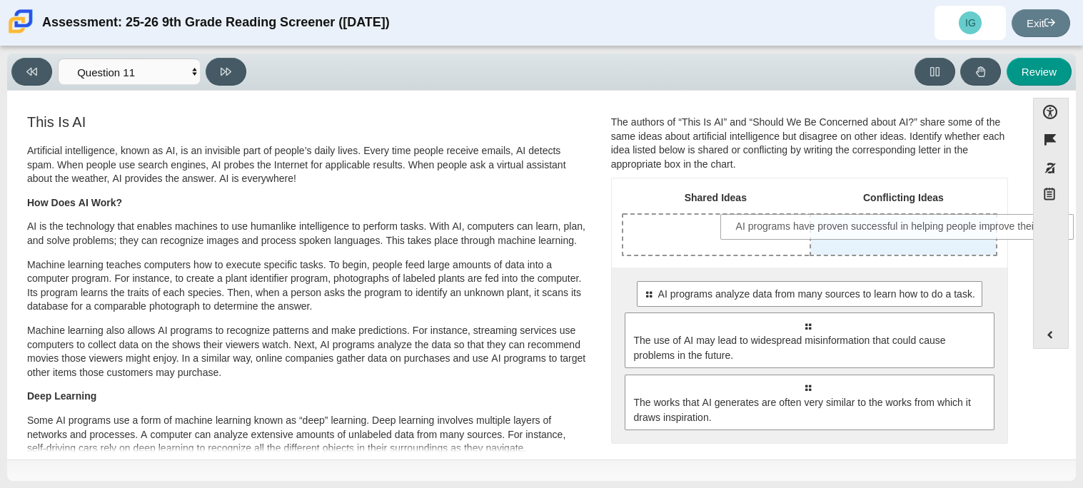
drag, startPoint x: 766, startPoint y: 297, endPoint x: 860, endPoint y: 229, distance: 116.0
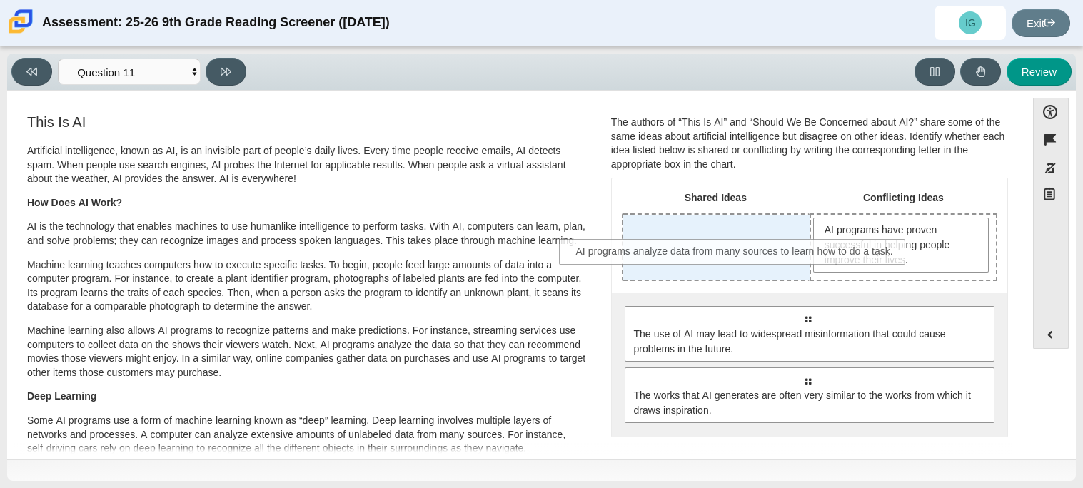
drag, startPoint x: 828, startPoint y: 326, endPoint x: 750, endPoint y: 253, distance: 107.1
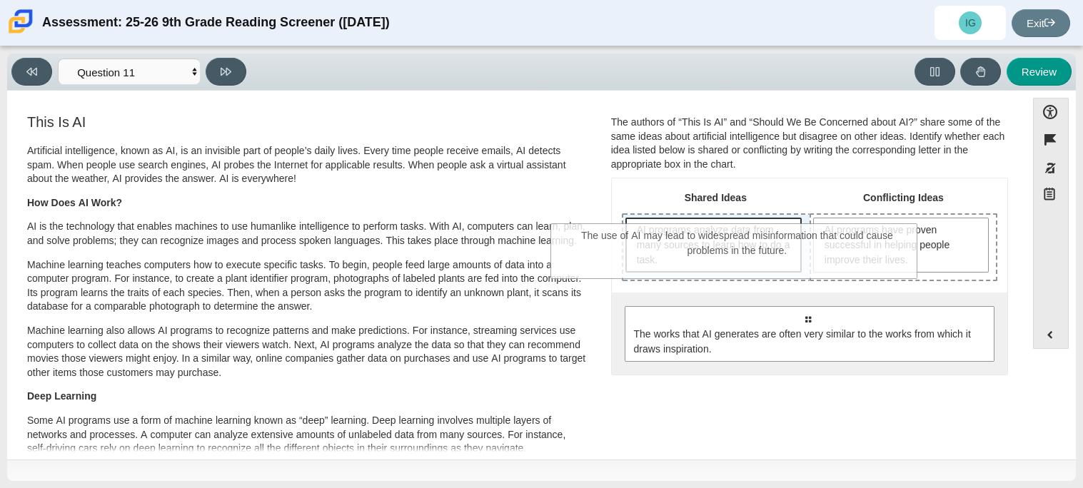
drag, startPoint x: 781, startPoint y: 341, endPoint x: 709, endPoint y: 257, distance: 110.5
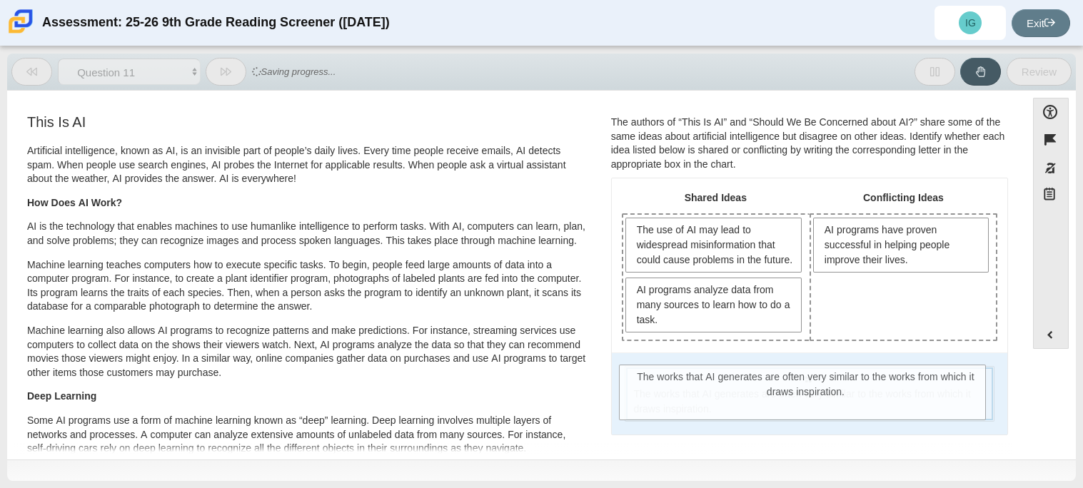
drag, startPoint x: 741, startPoint y: 396, endPoint x: 740, endPoint y: 378, distance: 17.9
click at [740, 378] on div "Select to move response to a response input area. The works that AI generates a…" at bounding box center [810, 394] width 396 height 82
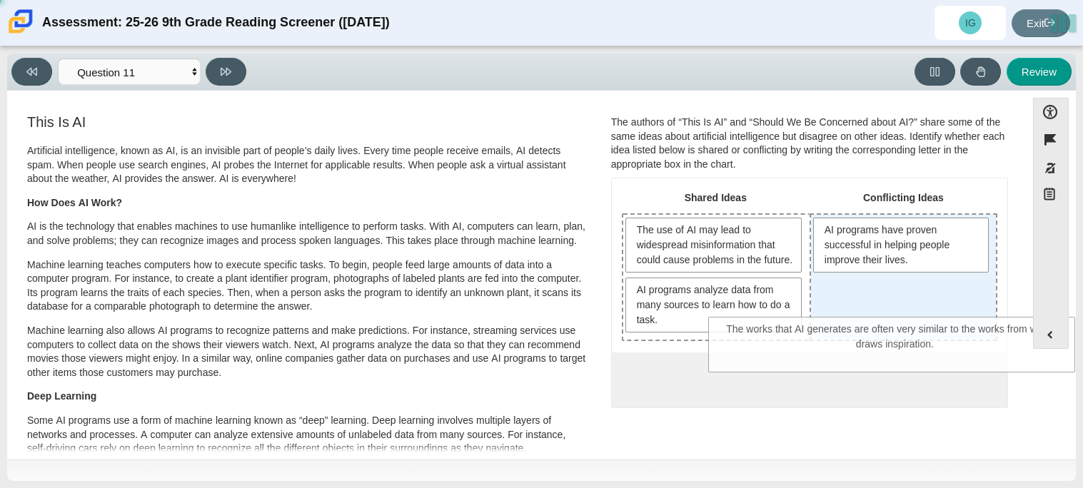
drag, startPoint x: 732, startPoint y: 396, endPoint x: 838, endPoint y: 311, distance: 135.6
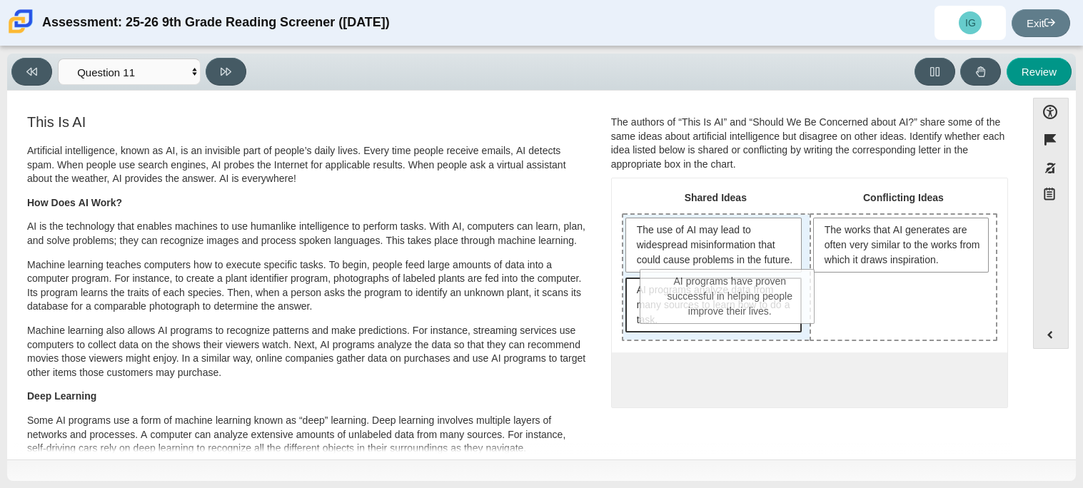
drag, startPoint x: 824, startPoint y: 244, endPoint x: 653, endPoint y: 298, distance: 178.9
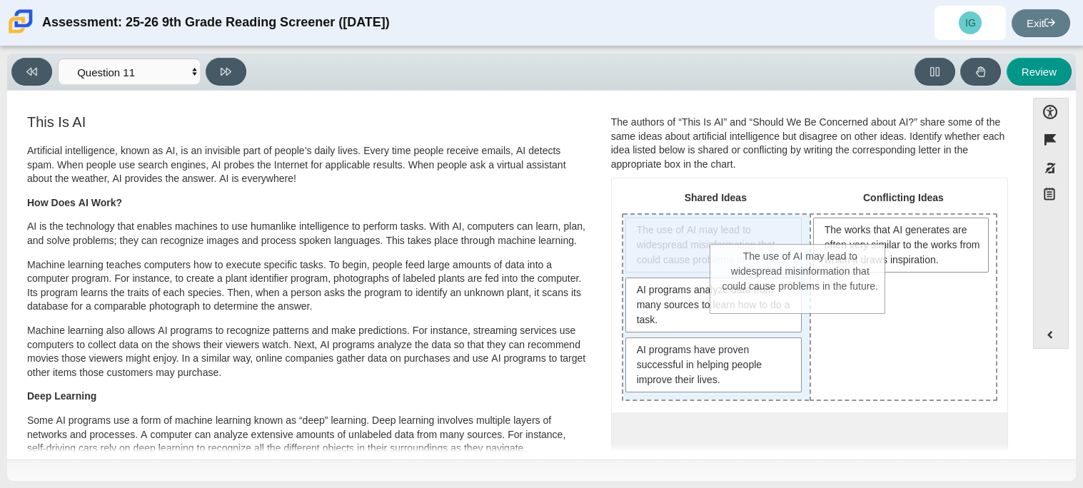
drag, startPoint x: 799, startPoint y: 297, endPoint x: 861, endPoint y: 348, distance: 80.2
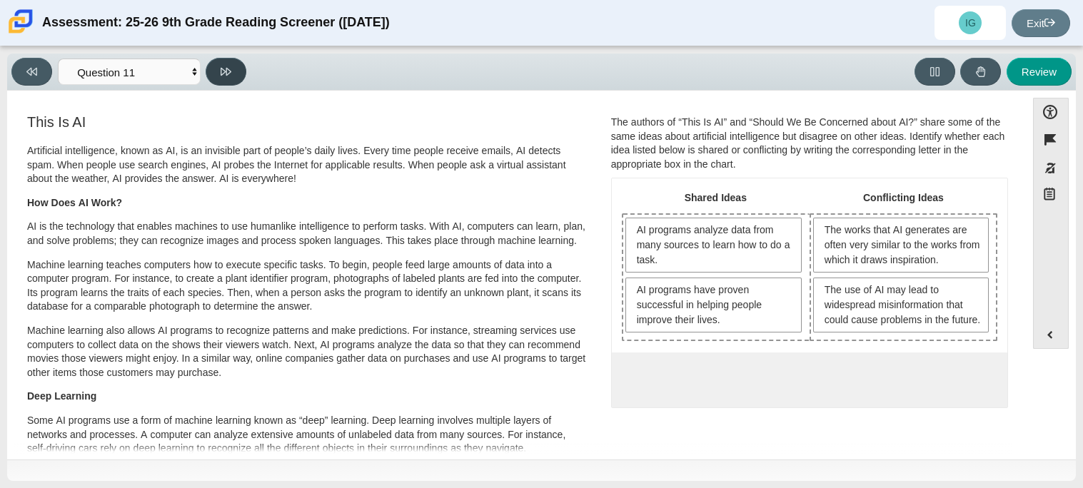
click at [214, 76] on button at bounding box center [226, 72] width 41 height 28
select select "c3effed4-44ce-4a19-bd96-1787f34e9b4c"
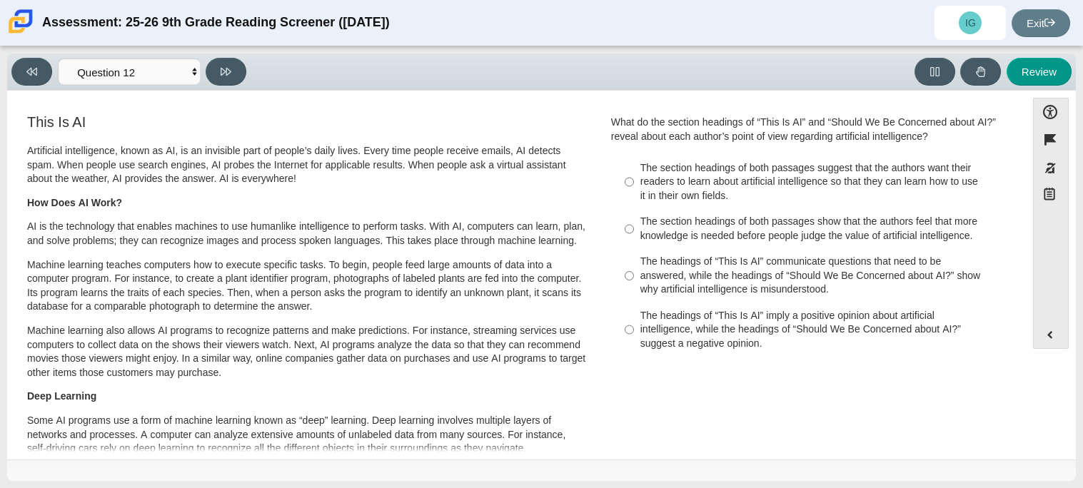
click at [787, 221] on div "The section headings of both passages show that the authors feel that more know…" at bounding box center [821, 229] width 361 height 28
click at [634, 221] on input "The section headings of both passages show that the authors feel that more know…" at bounding box center [629, 229] width 9 height 40
radio input "true"
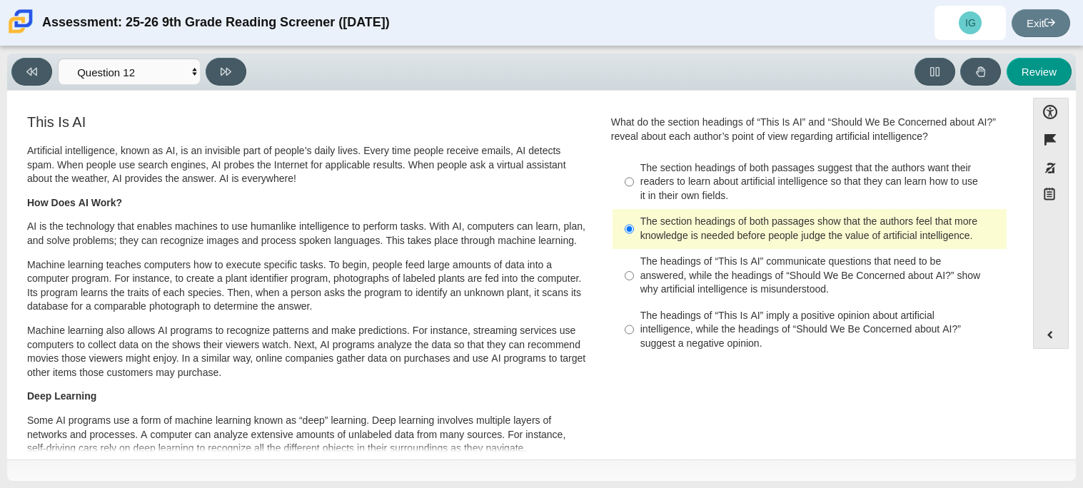
click at [668, 331] on div "The headings of “This Is AI” imply a positive opinion about artificial intellig…" at bounding box center [821, 330] width 361 height 42
click at [634, 331] on input "The headings of “This Is AI” imply a positive opinion about artificial intellig…" at bounding box center [629, 330] width 9 height 54
radio input "true"
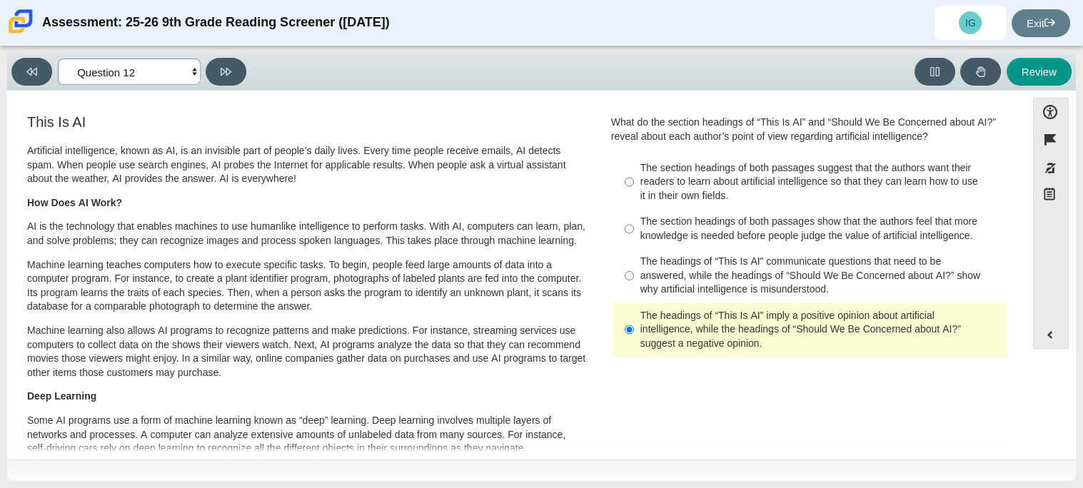
click at [192, 73] on select "Questions Question 1 Question 2 Question 3 Question 4 Question 5 Question 6 Que…" at bounding box center [129, 72] width 143 height 26
click at [58, 59] on select "Questions Question 1 Question 2 Question 3 Question 4 Question 5 Question 6 Que…" at bounding box center [129, 72] width 143 height 26
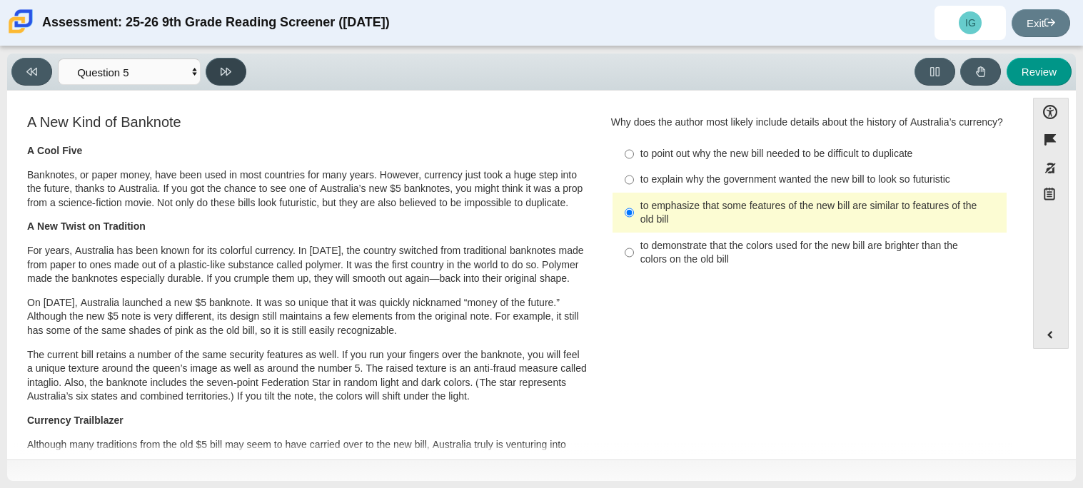
click at [221, 76] on icon at bounding box center [226, 71] width 11 height 11
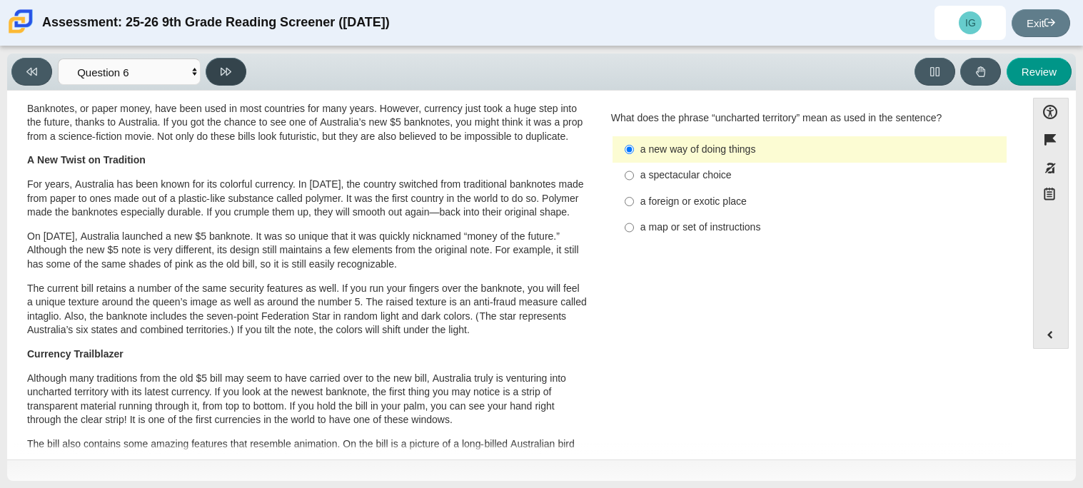
click at [221, 76] on icon at bounding box center [226, 71] width 11 height 11
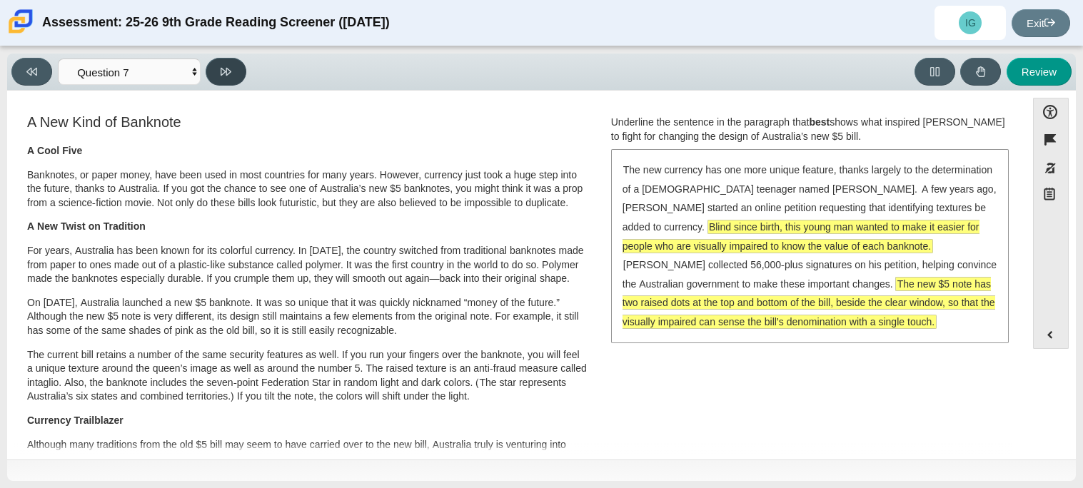
click at [221, 76] on icon at bounding box center [226, 71] width 11 height 11
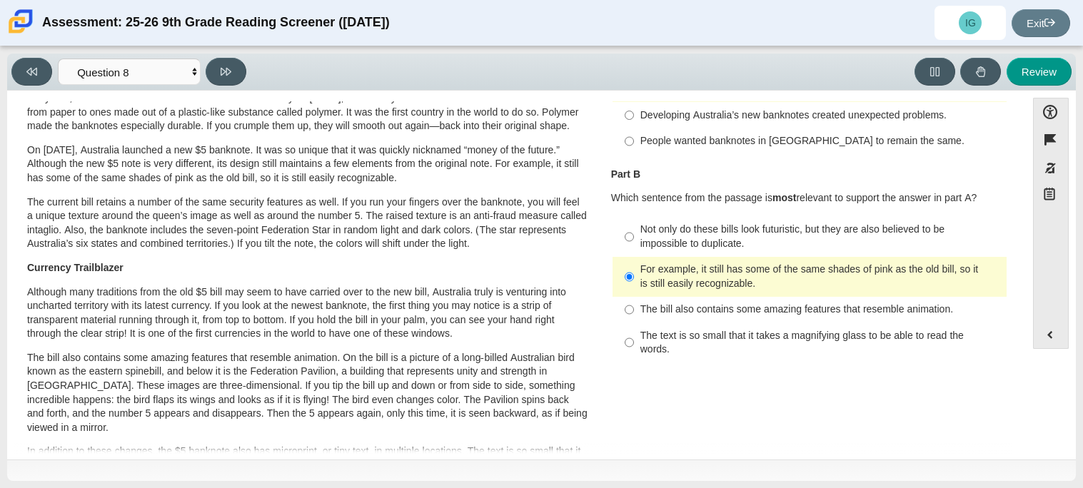
scroll to position [0, 0]
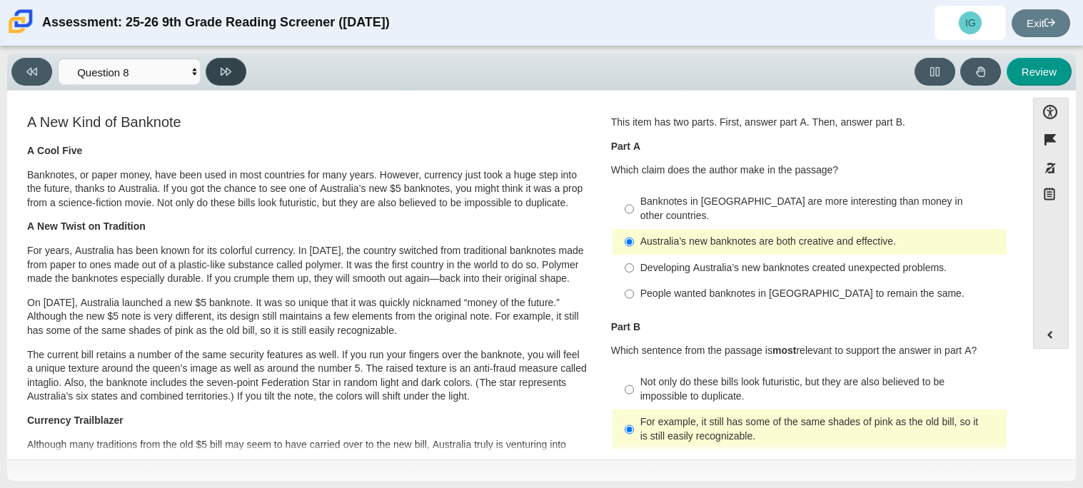
click at [227, 84] on button at bounding box center [226, 72] width 41 height 28
select select "89f058d6-b15c-4ef5-a4b3-fdaffb8868b6"
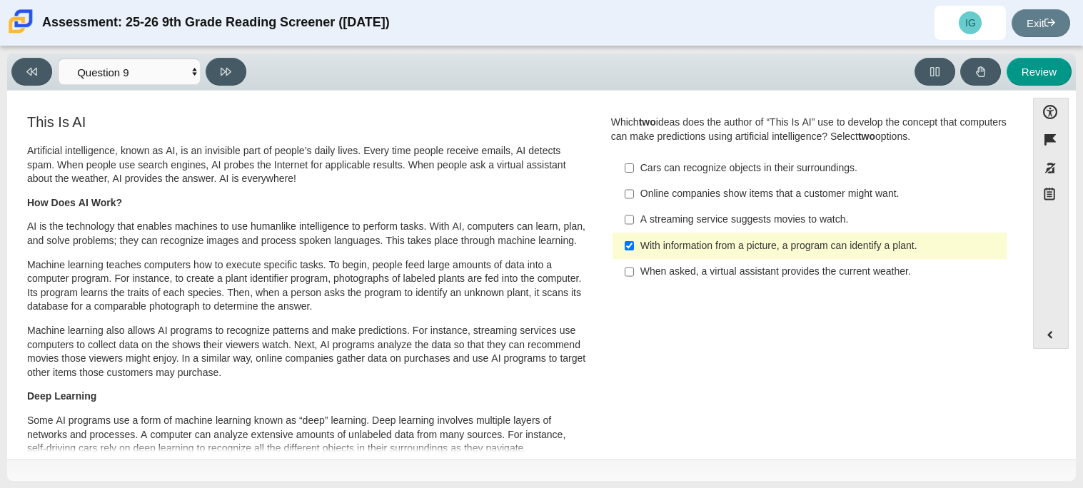
click at [738, 271] on div "When asked, a virtual assistant provides the current weather." at bounding box center [821, 272] width 361 height 14
click at [634, 271] on input "When asked, a virtual assistant provides the current weather. When asked, a vir…" at bounding box center [629, 272] width 9 height 26
checkbox input "true"
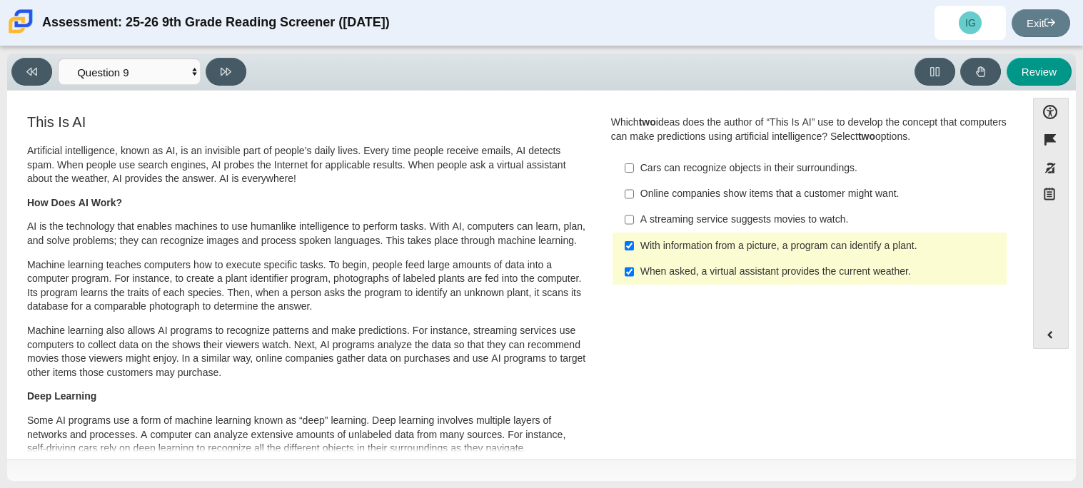
click at [725, 239] on div "With information from a picture, a program can identify a plant." at bounding box center [821, 246] width 361 height 14
click at [634, 239] on input "With information from a picture, a program can identify a plant. With informati…" at bounding box center [629, 246] width 9 height 26
checkbox input "false"
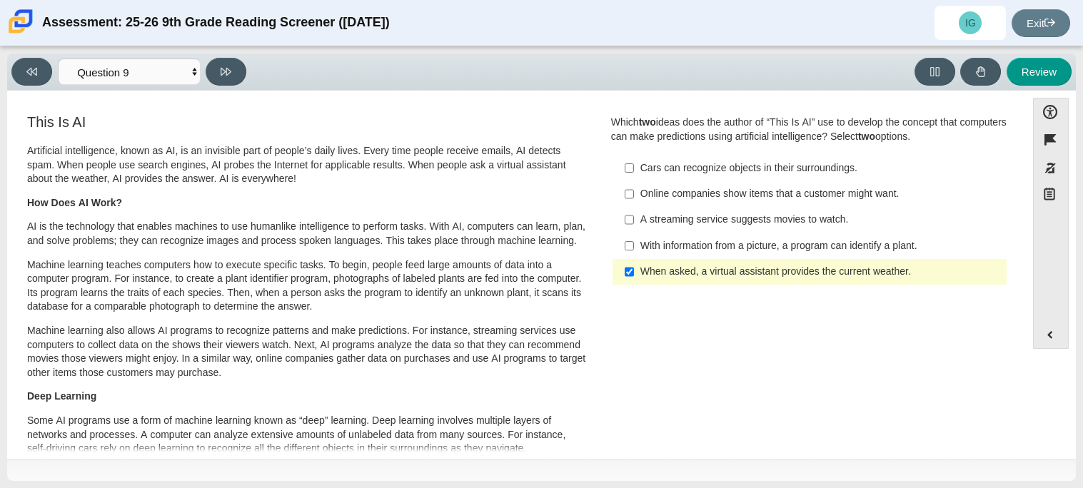
click at [706, 222] on div "A streaming service suggests movies to watch." at bounding box center [821, 220] width 361 height 14
click at [634, 222] on input "A streaming service suggests movies to watch. A streaming service suggests movi…" at bounding box center [629, 220] width 9 height 26
checkbox input "true"
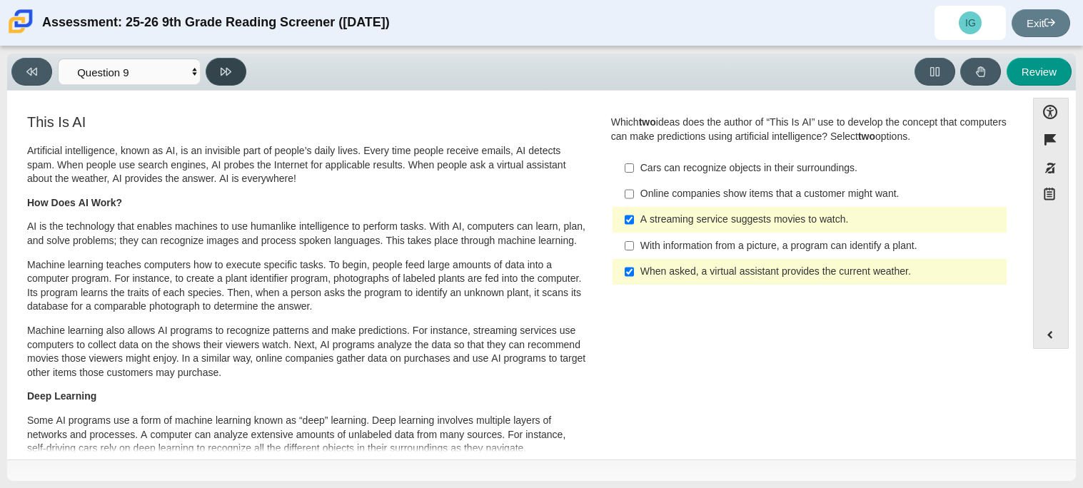
click at [225, 76] on button at bounding box center [226, 72] width 41 height 28
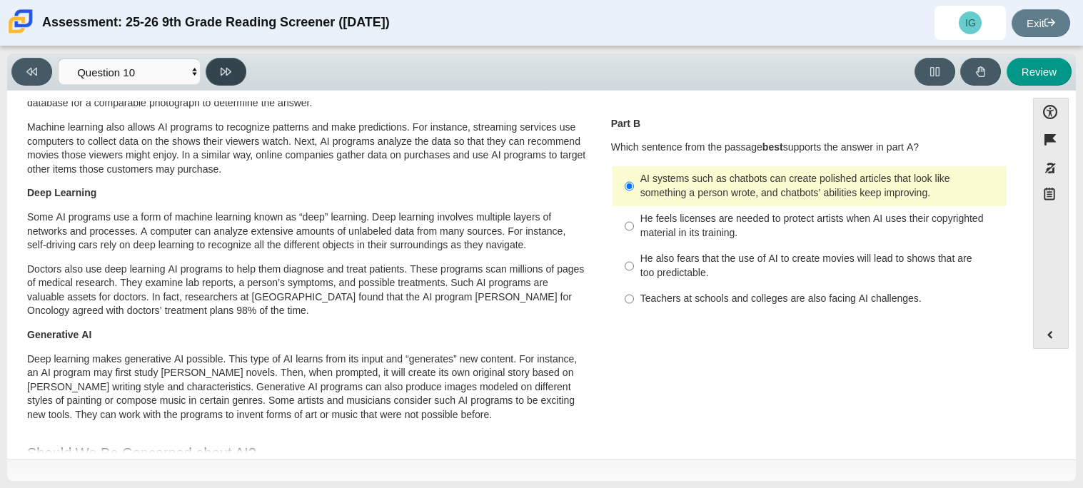
click at [225, 76] on button at bounding box center [226, 72] width 41 height 28
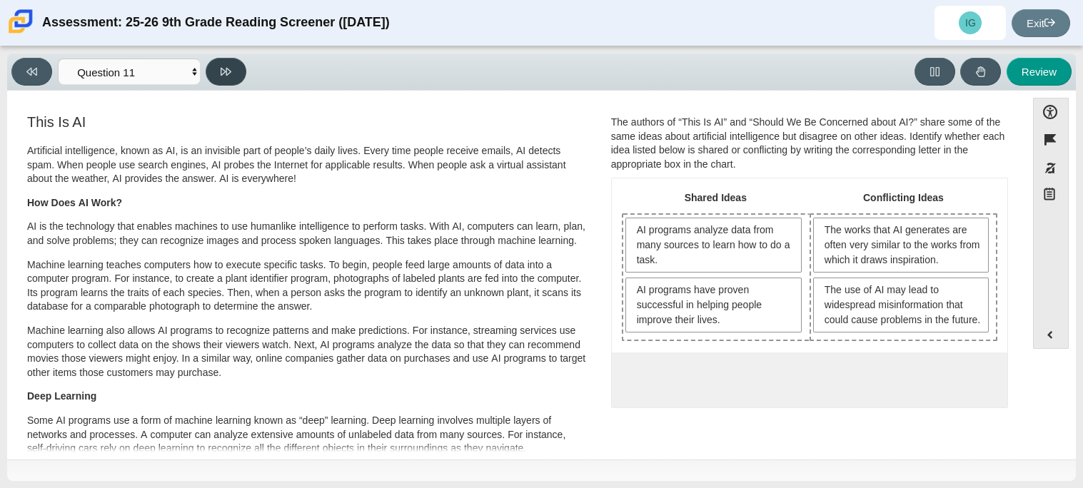
click at [225, 76] on button at bounding box center [226, 72] width 41 height 28
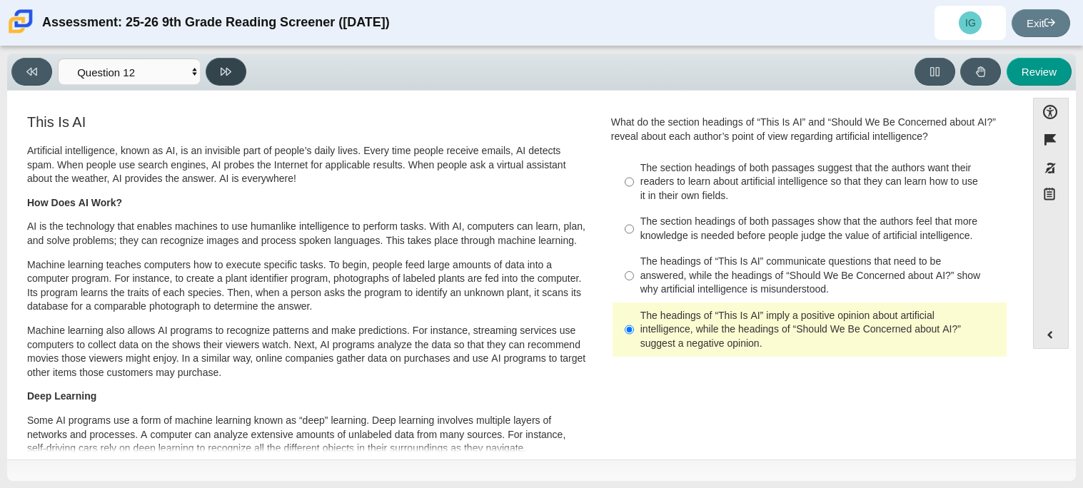
click at [225, 76] on button at bounding box center [226, 72] width 41 height 28
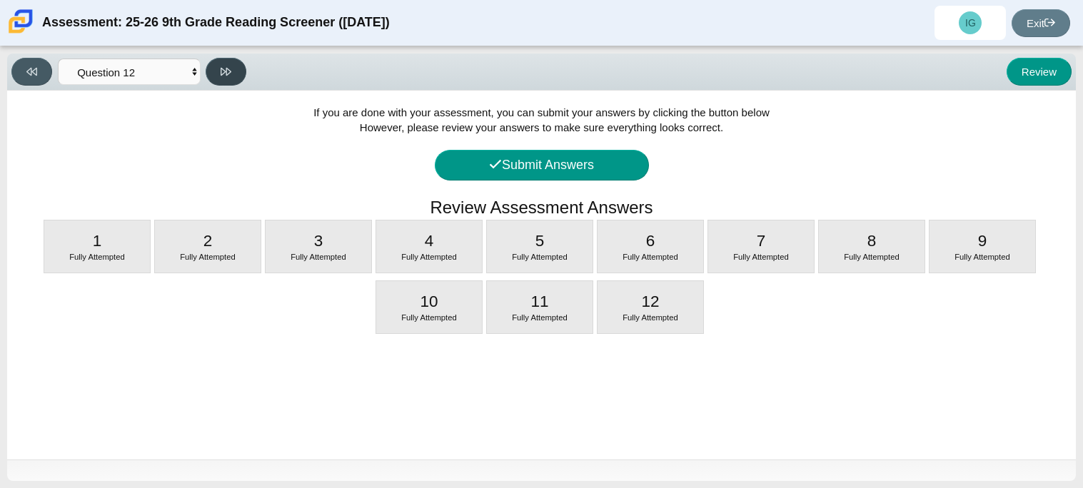
select select "review"
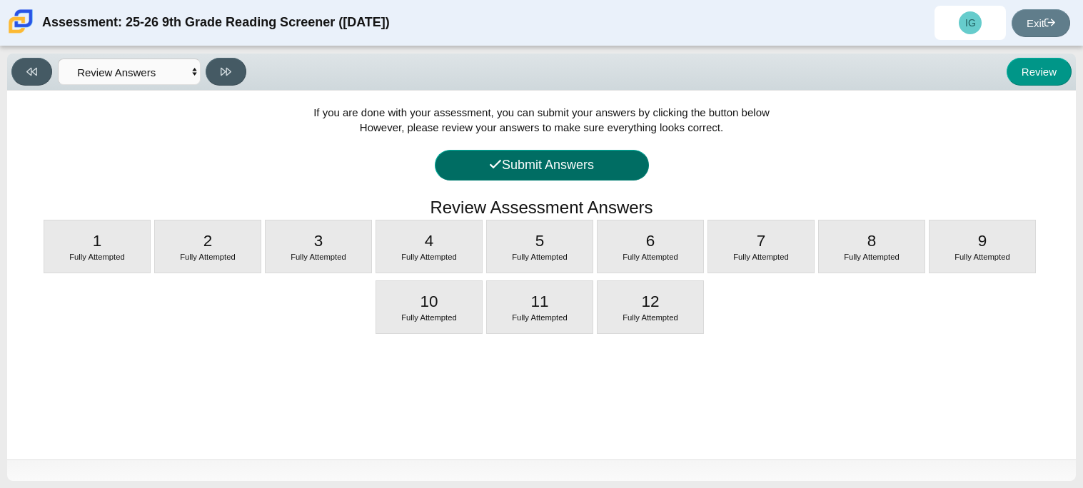
click at [548, 165] on button "Submit Answers" at bounding box center [542, 165] width 214 height 31
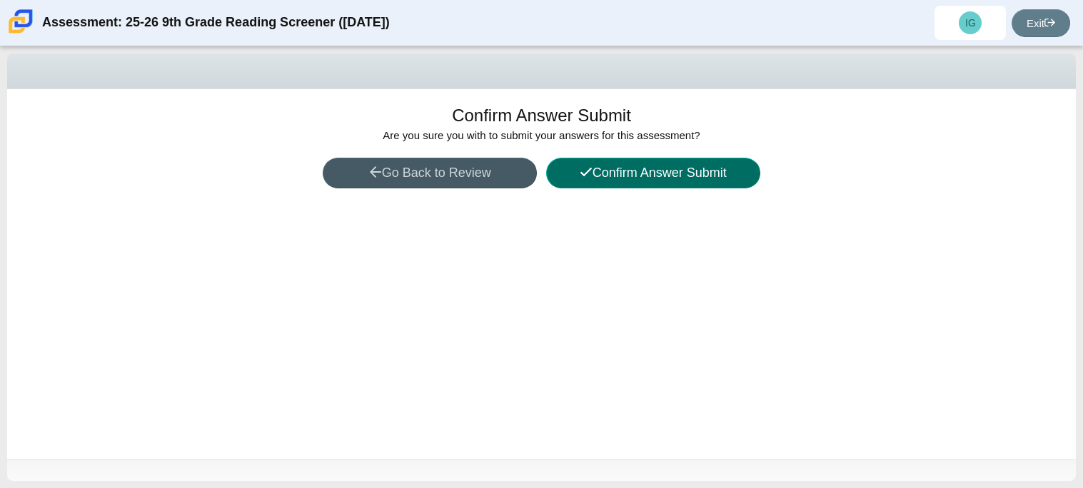
click at [683, 179] on button "Confirm Answer Submit" at bounding box center [653, 173] width 214 height 31
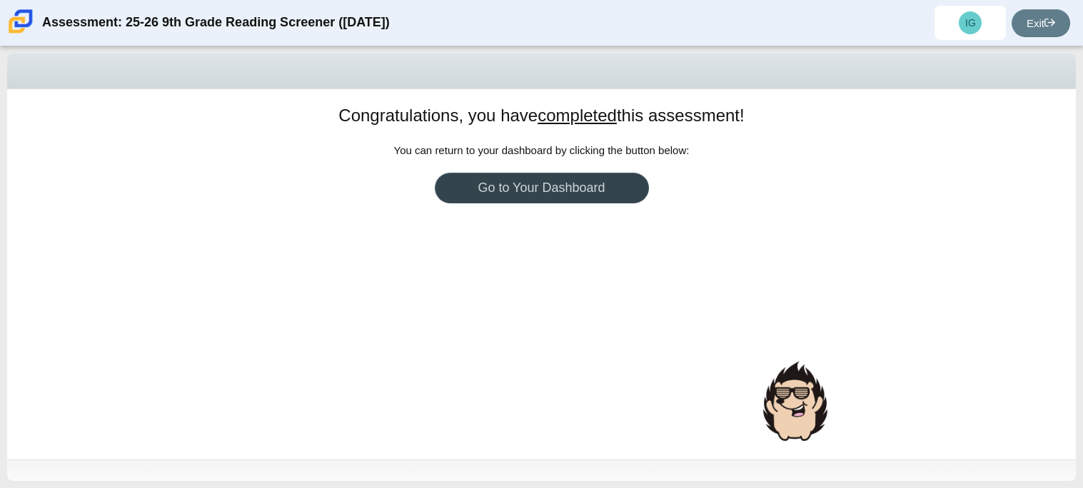
click at [522, 197] on link "Go to Your Dashboard" at bounding box center [542, 188] width 214 height 31
